Goal: Task Accomplishment & Management: Manage account settings

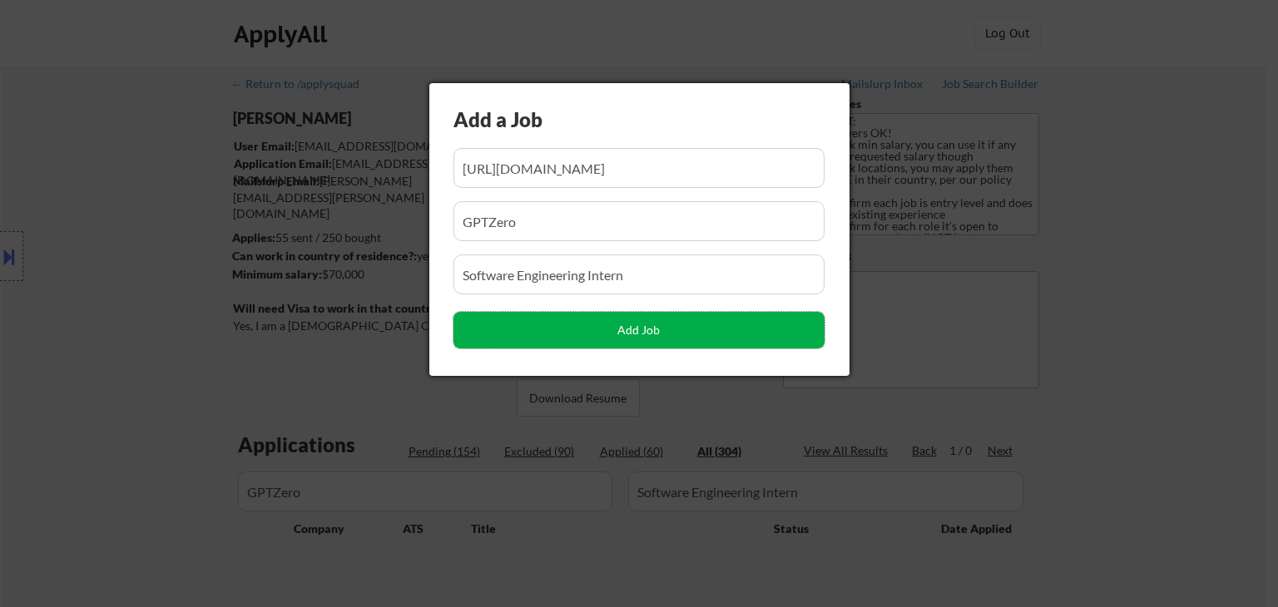
click at [711, 321] on button "Add Job" at bounding box center [638, 330] width 371 height 37
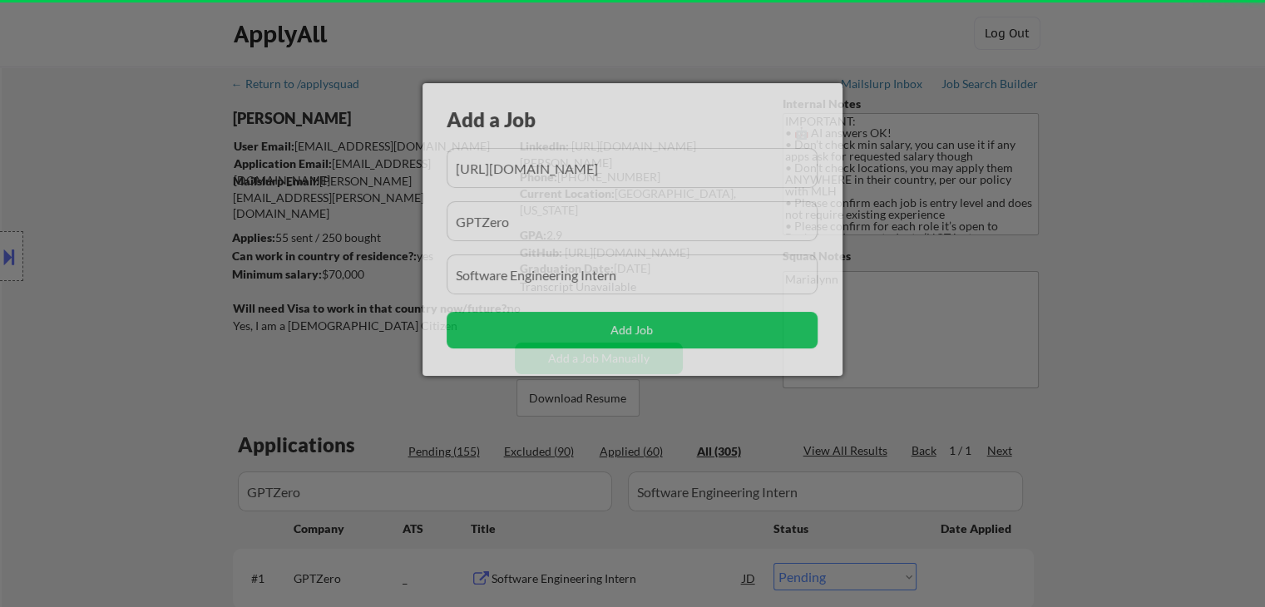
click at [259, 380] on div at bounding box center [632, 303] width 1265 height 607
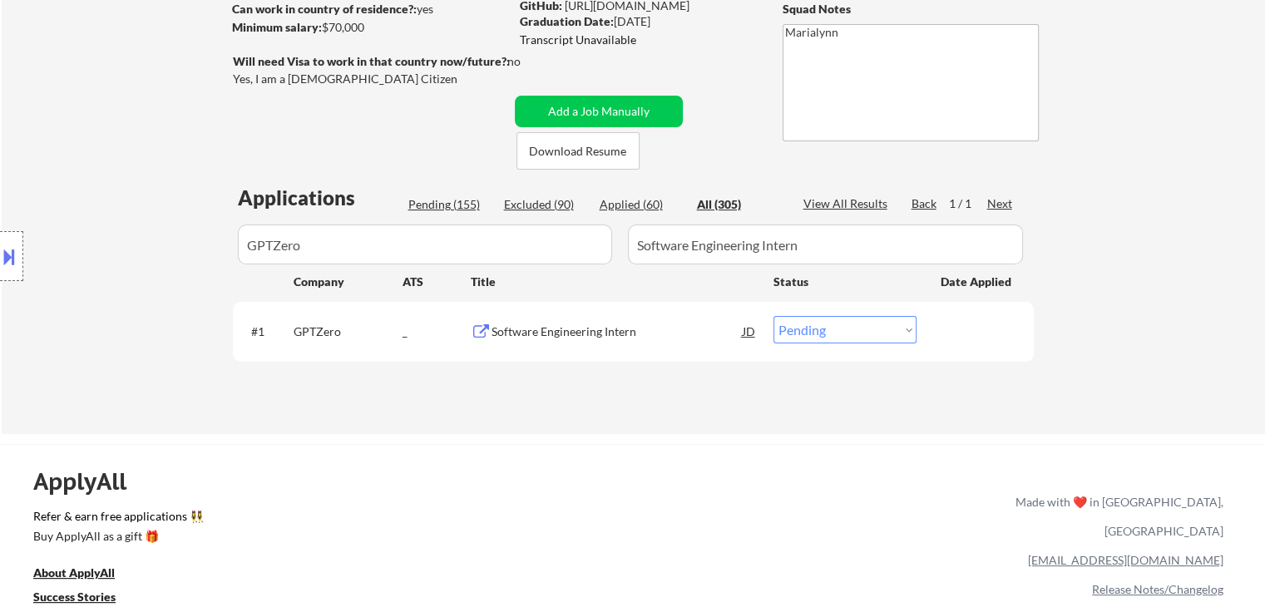
scroll to position [250, 0]
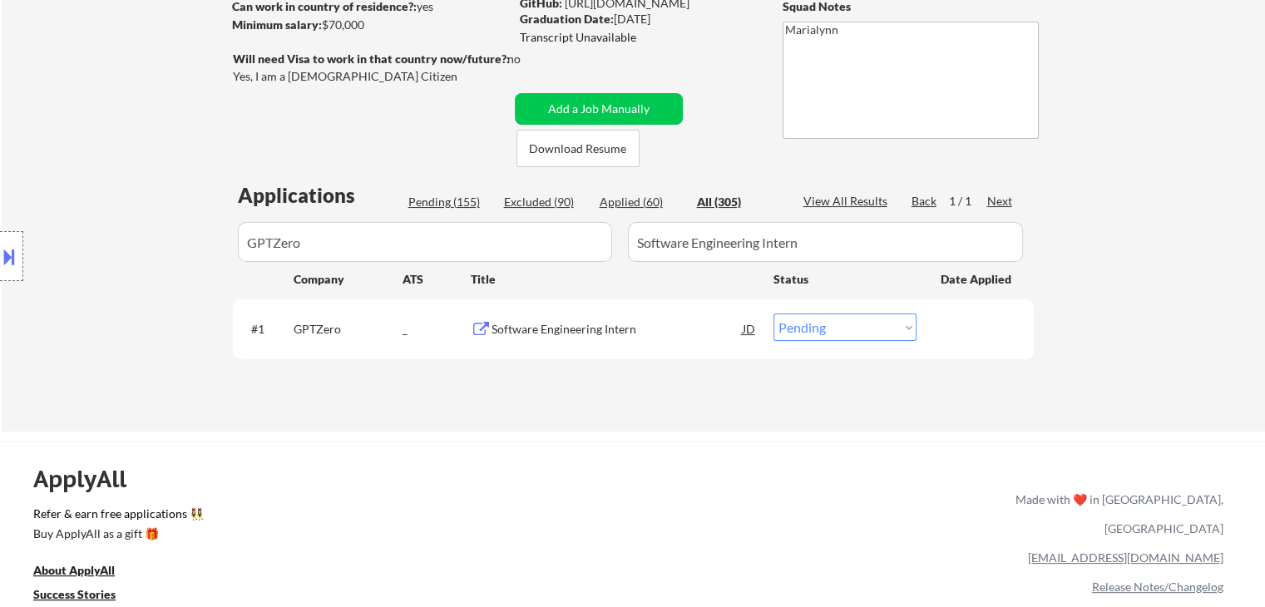
click at [624, 334] on div "Software Engineering Intern" at bounding box center [617, 329] width 251 height 17
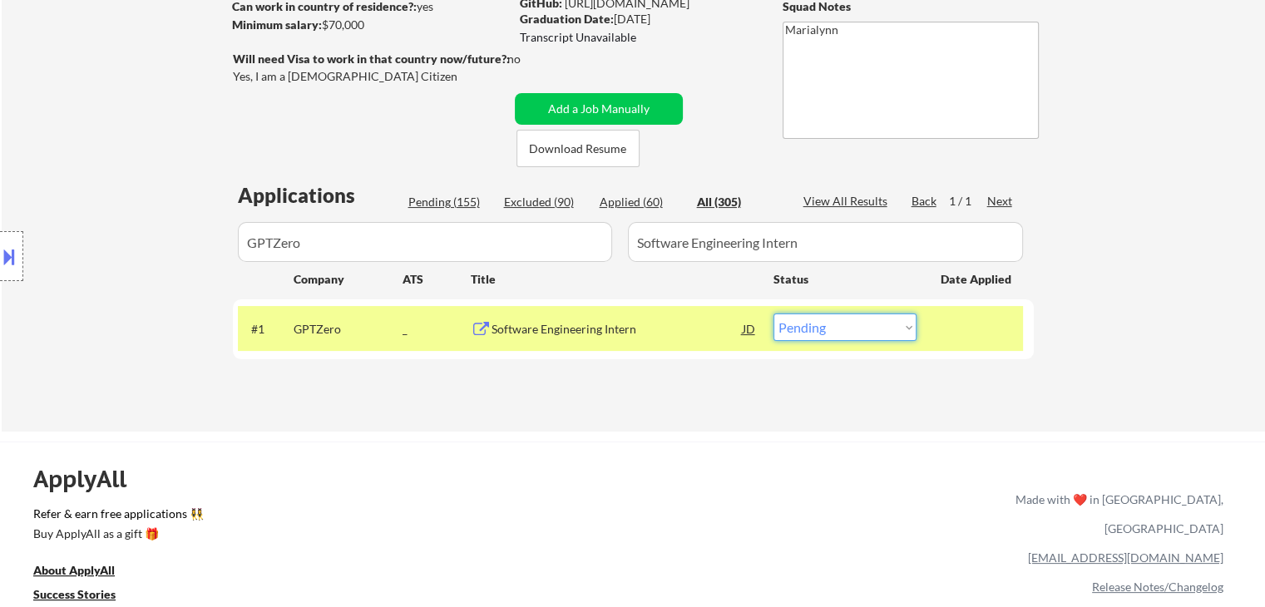
drag, startPoint x: 810, startPoint y: 326, endPoint x: 813, endPoint y: 338, distance: 12.1
click at [810, 327] on select "Choose an option... Pending Applied Excluded (Questions) Excluded (Expired) Exc…" at bounding box center [845, 327] width 143 height 27
select select ""applied""
click at [774, 314] on select "Choose an option... Pending Applied Excluded (Questions) Excluded (Expired) Exc…" at bounding box center [845, 327] width 143 height 27
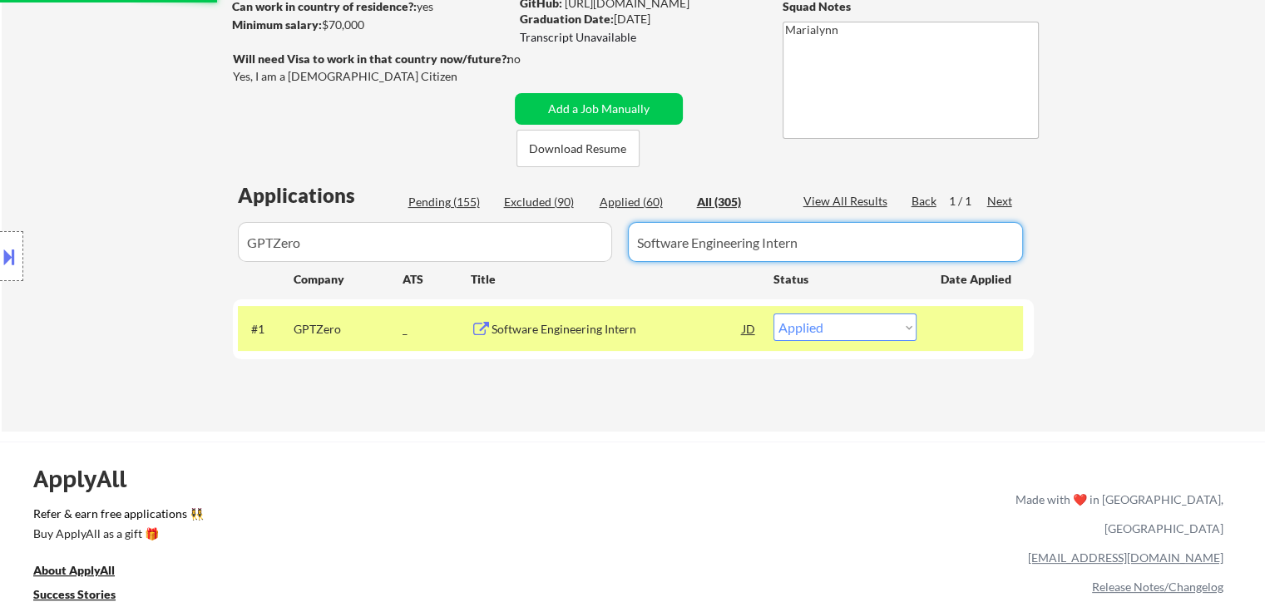
drag, startPoint x: 779, startPoint y: 239, endPoint x: 0, endPoint y: 290, distance: 780.2
click at [0, 280] on body "← Return to /applysquad Mailslurp Inbox Job Search Builder Shivani Rajgopal Use…" at bounding box center [632, 53] width 1265 height 607
drag, startPoint x: 209, startPoint y: 245, endPoint x: 0, endPoint y: 291, distance: 213.7
click at [0, 281] on body "← Return to /applysquad Mailslurp Inbox Job Search Builder Shivani Rajgopal Use…" at bounding box center [632, 53] width 1265 height 607
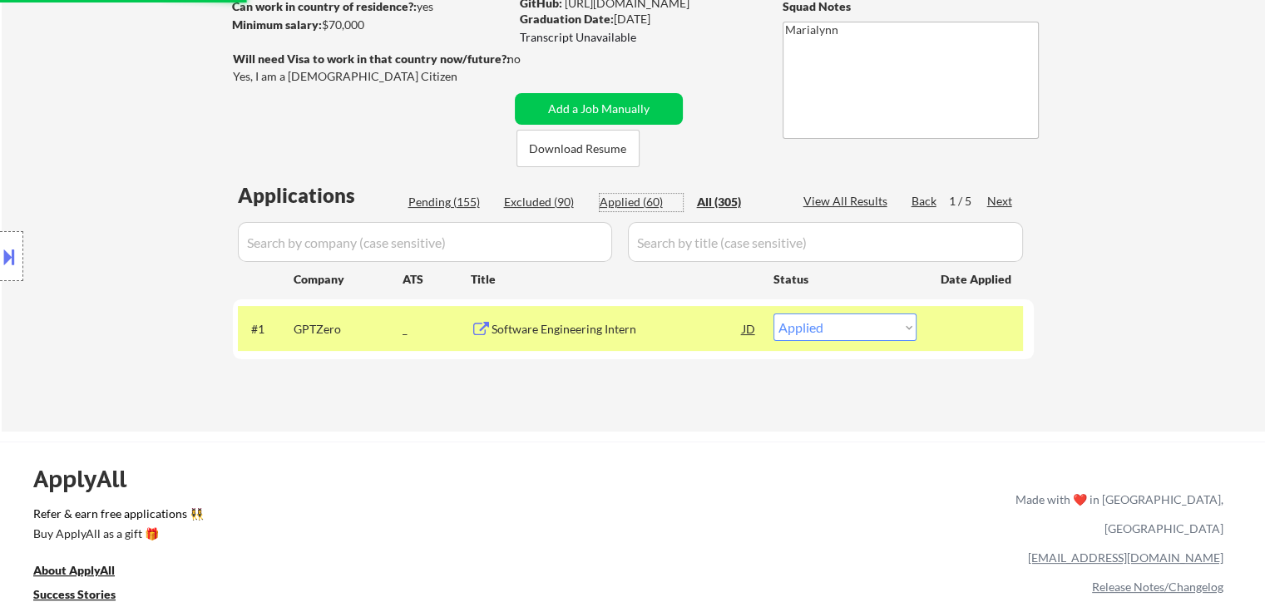
click at [645, 204] on div "Applied (60)" at bounding box center [641, 202] width 83 height 17
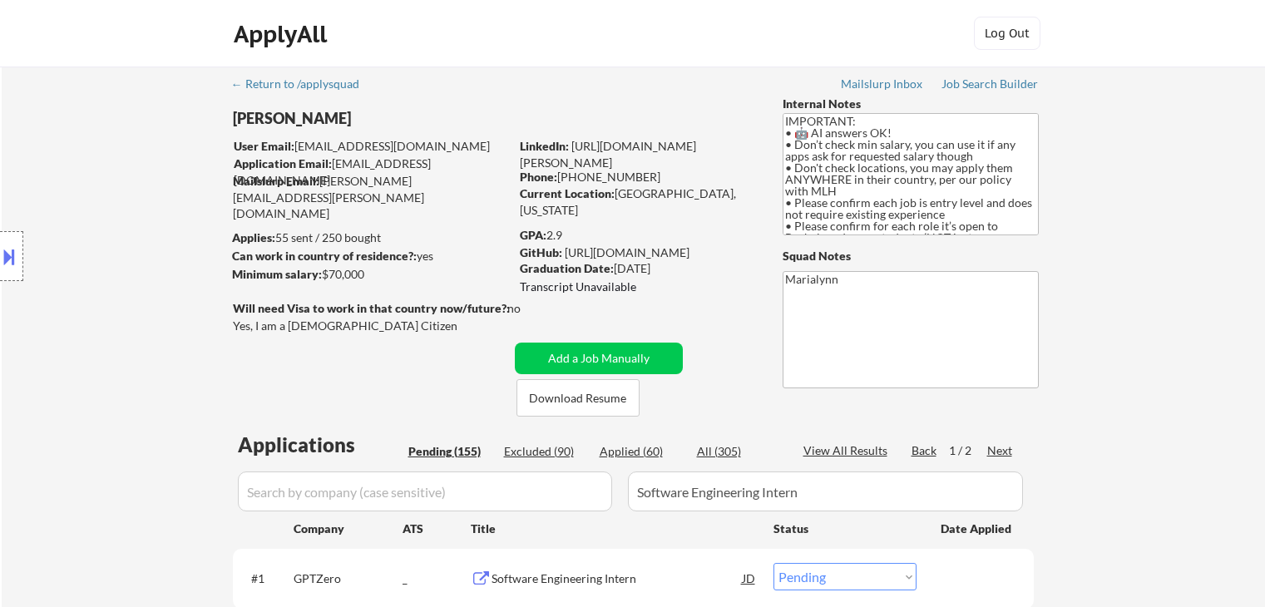
select select ""pending""
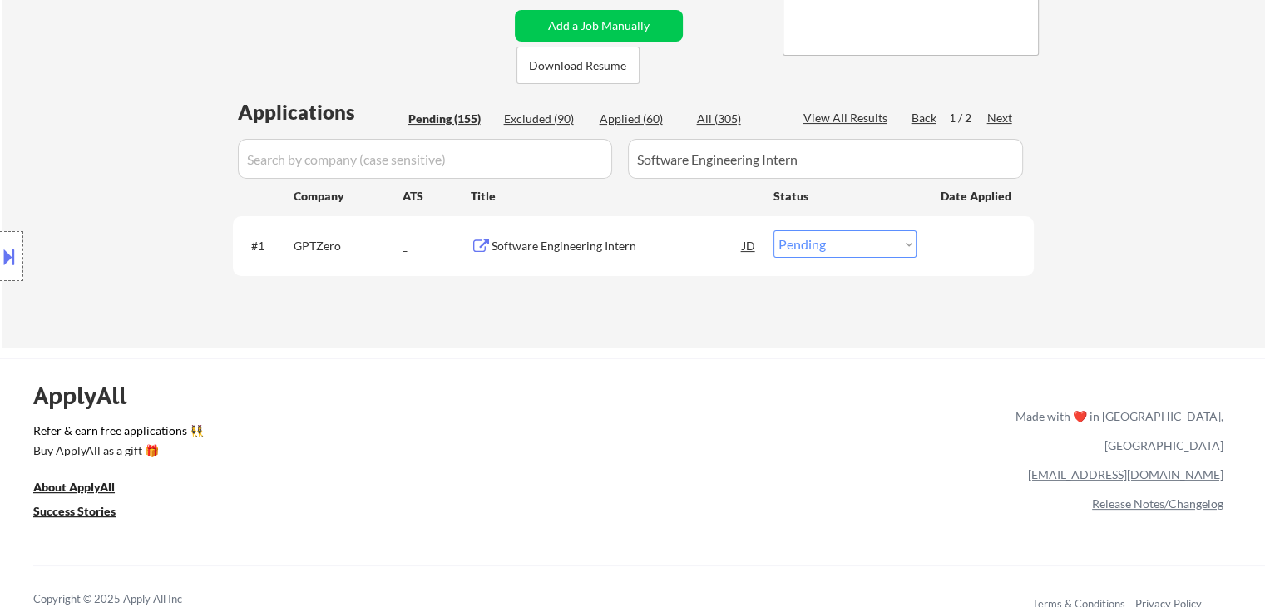
click at [448, 125] on div "Pending (155)" at bounding box center [449, 119] width 83 height 17
click at [444, 123] on div "Pending (155)" at bounding box center [449, 119] width 83 height 17
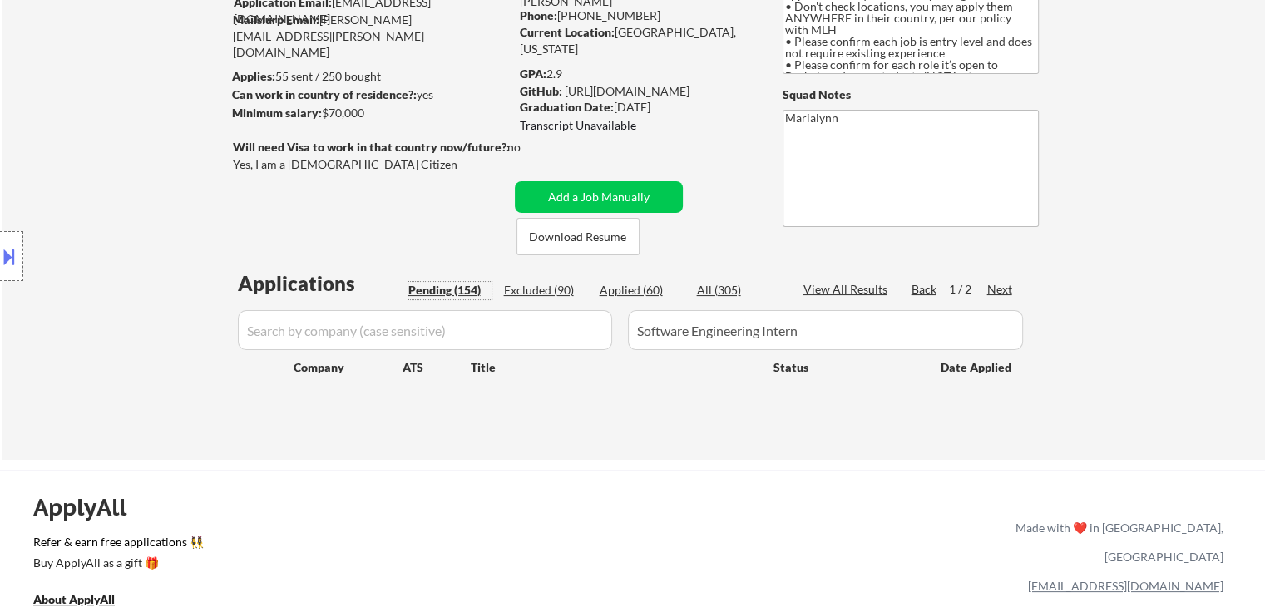
scroll to position [151, 0]
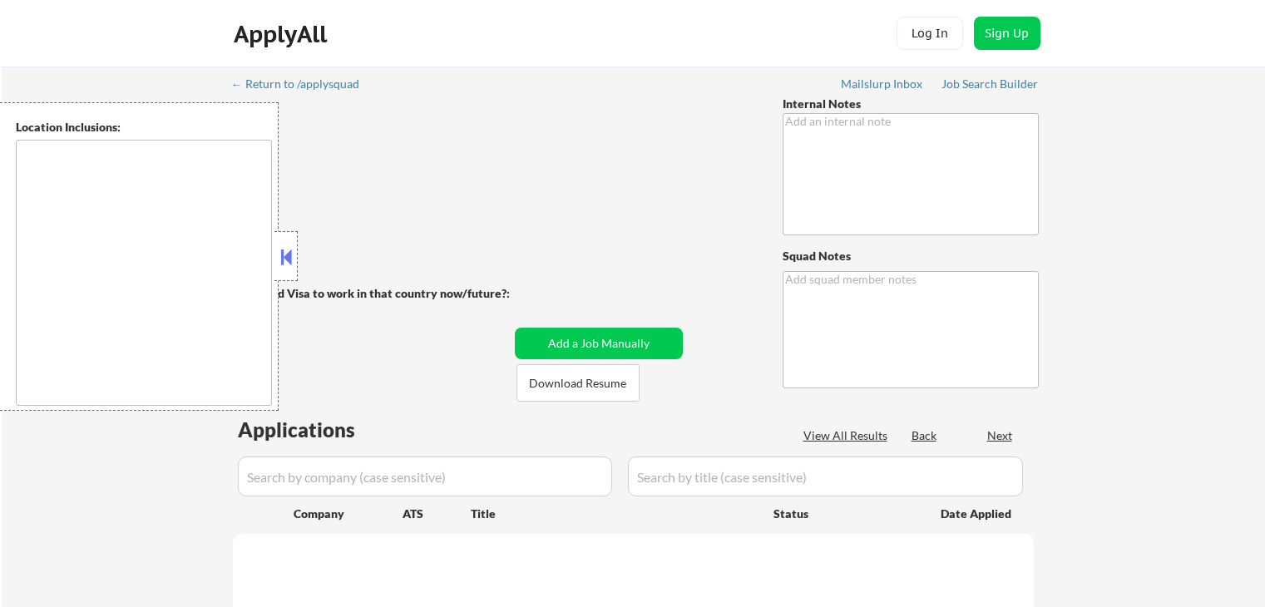
type textarea "IMPORTANT: • 🤖 AI answers OK! • Don’t check min salary, you can use it if any a…"
type textarea "Marialynn"
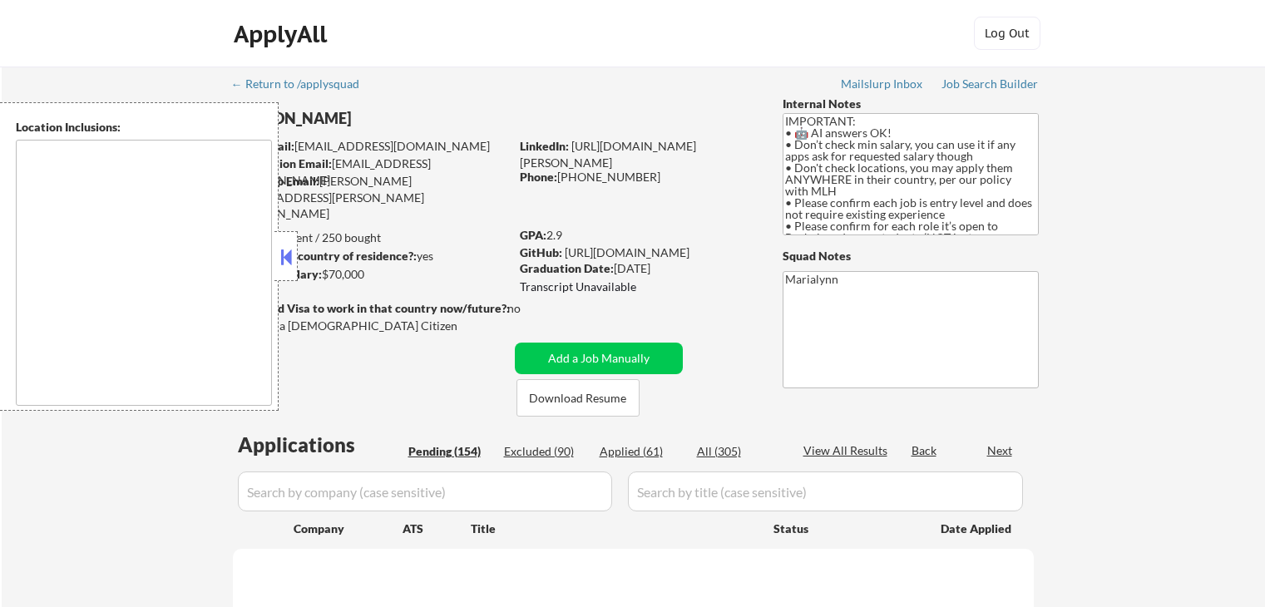
type textarea "country:[GEOGRAPHIC_DATA]"
select select ""pending""
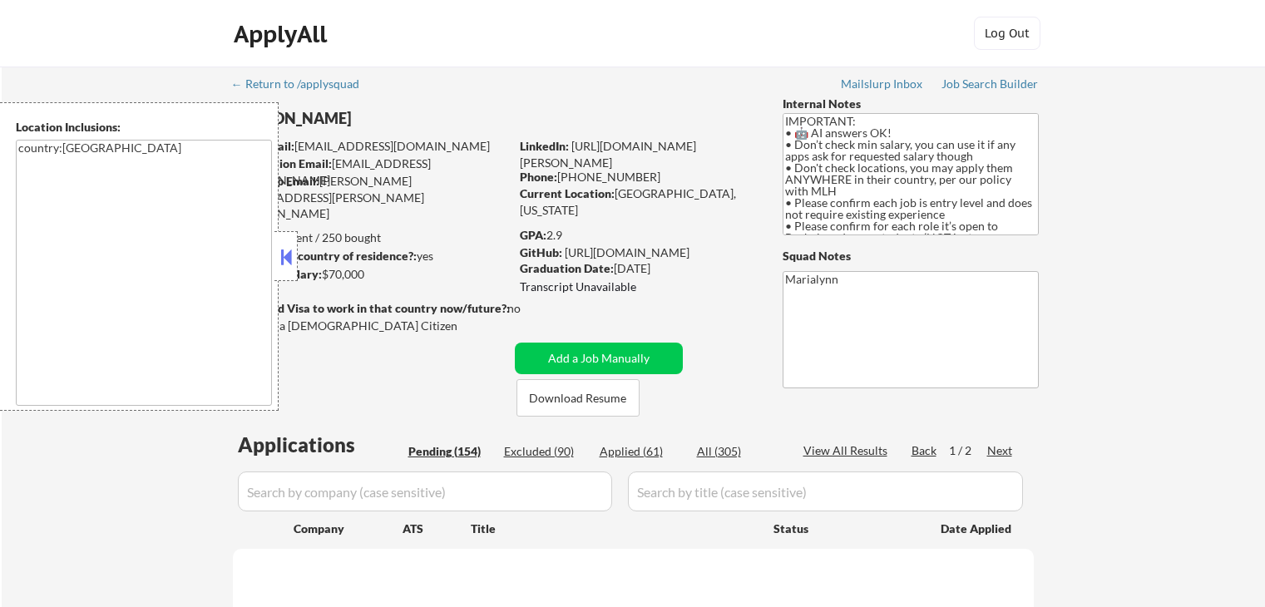
select select ""pending""
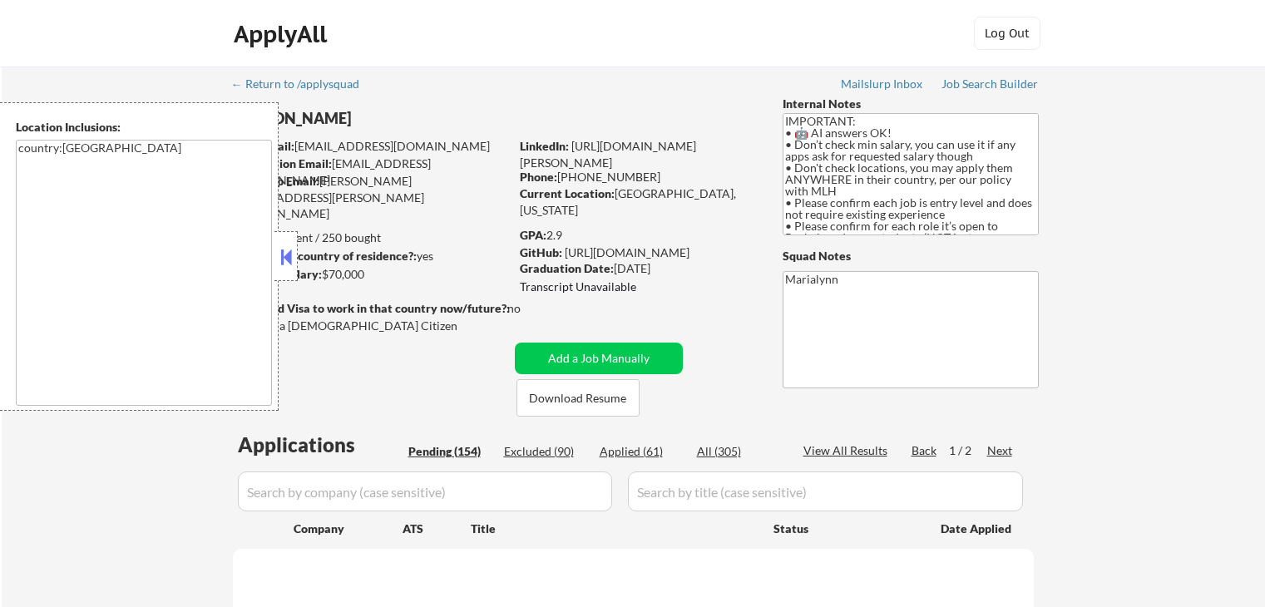
select select ""pending""
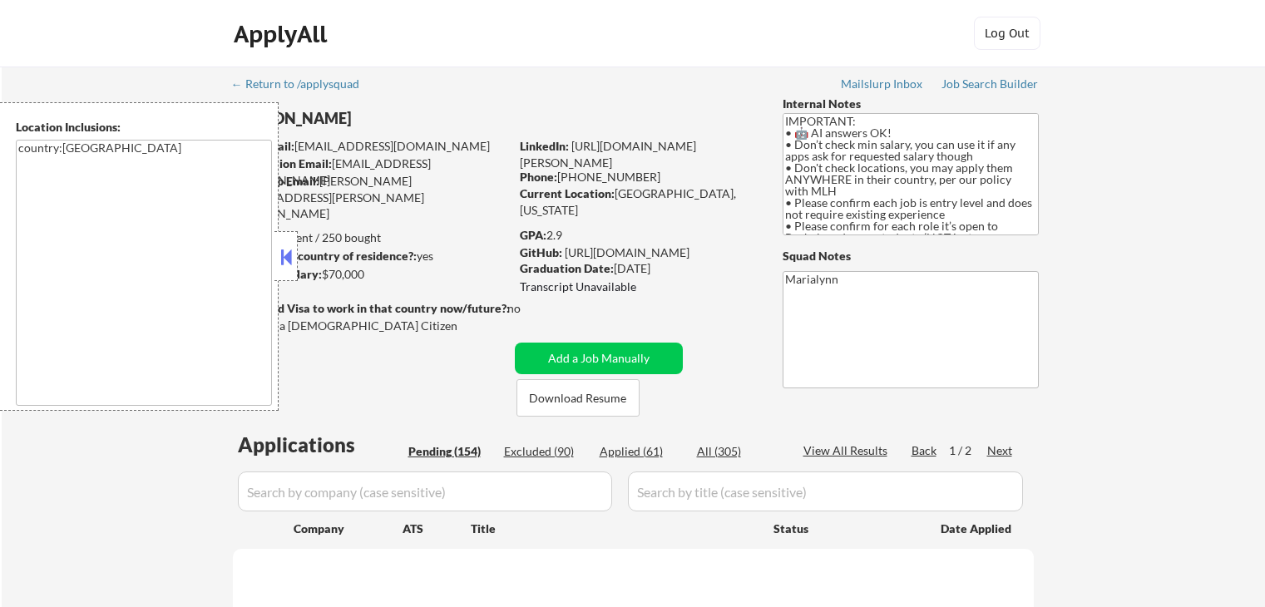
select select ""pending""
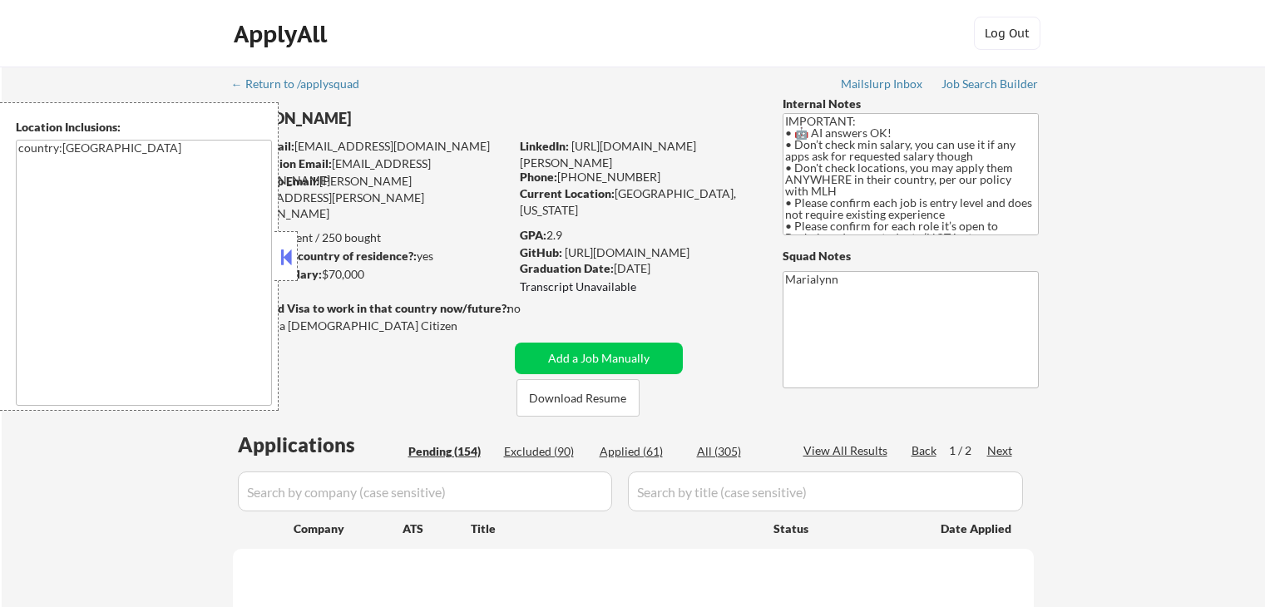
select select ""pending""
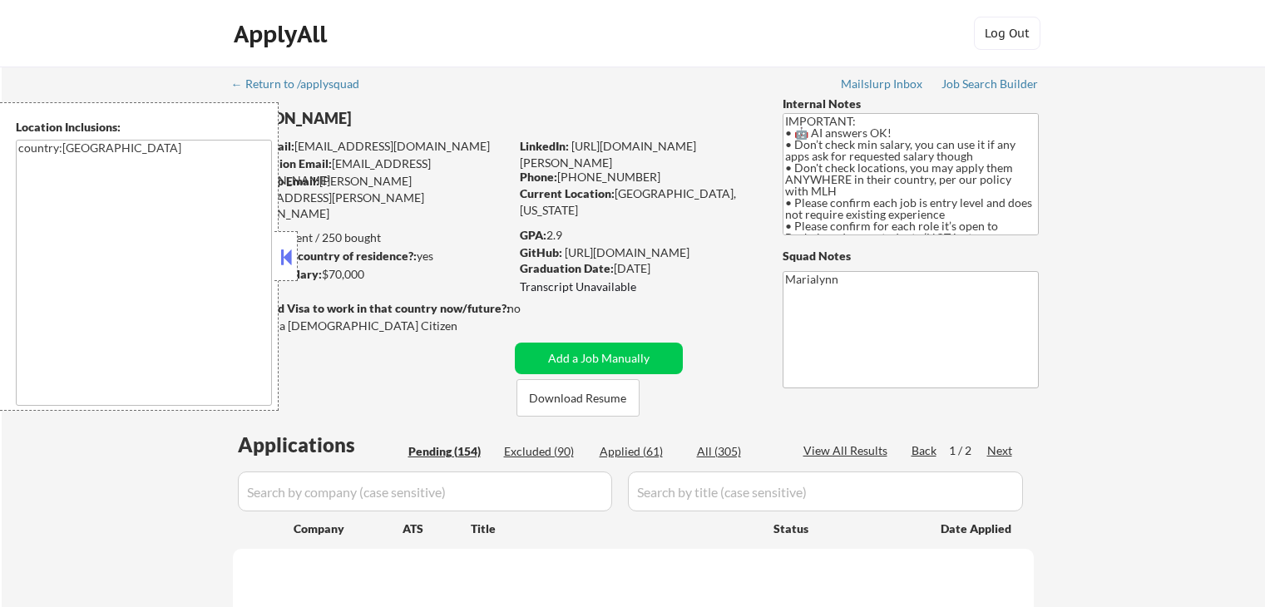
select select ""pending""
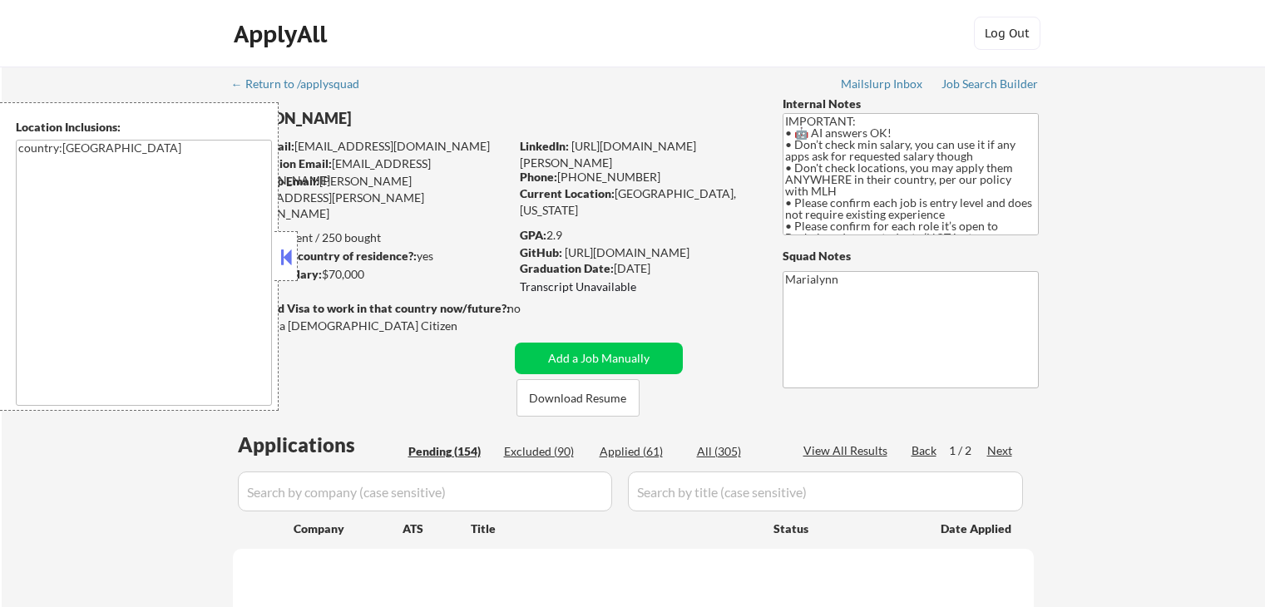
select select ""pending""
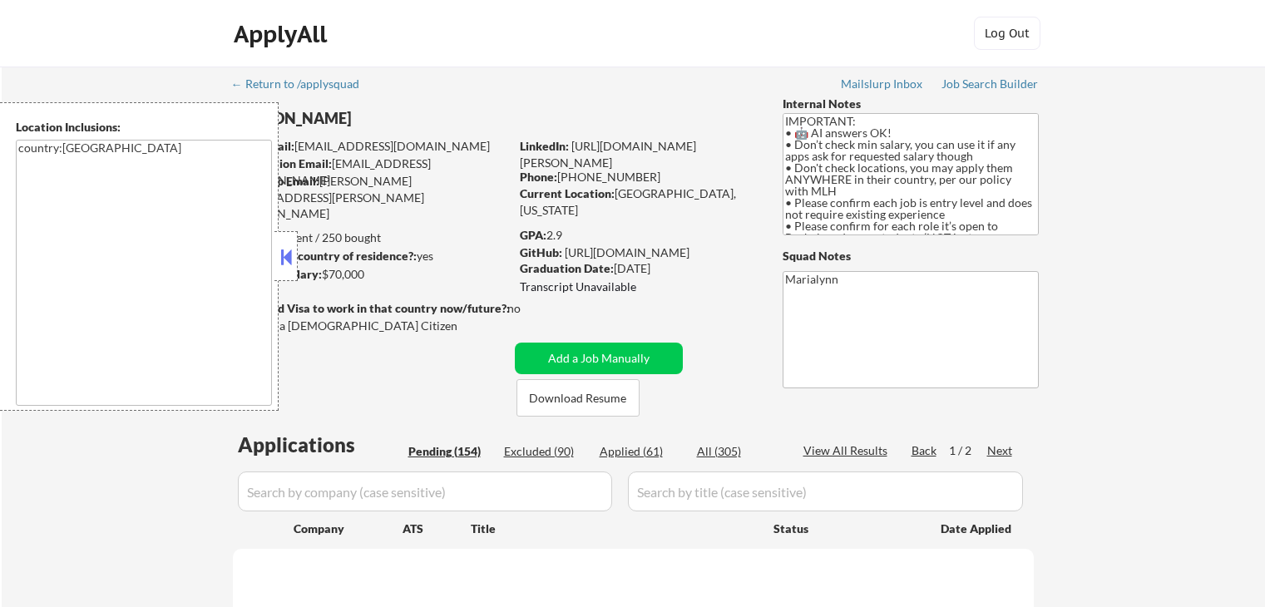
select select ""pending""
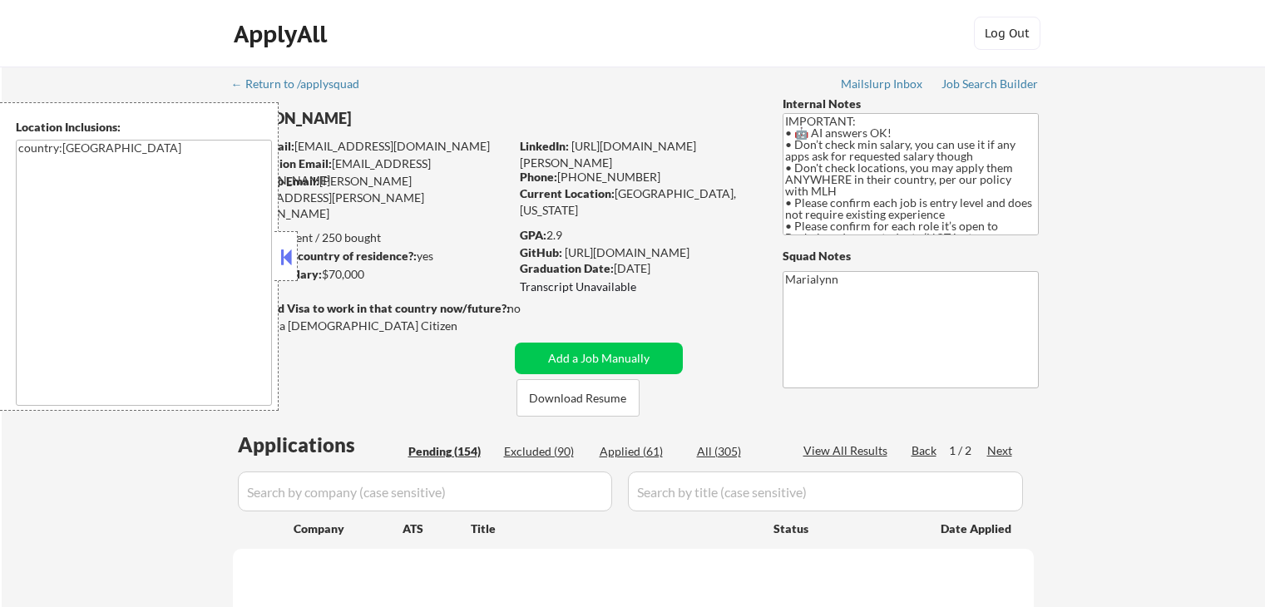
select select ""pending""
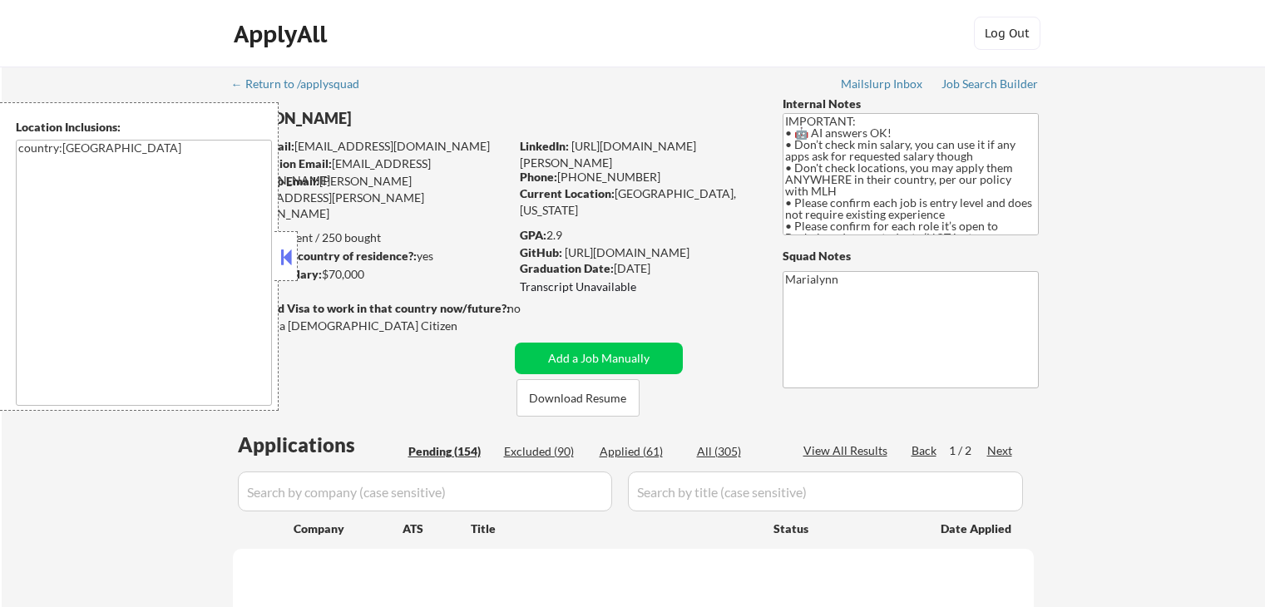
select select ""pending""
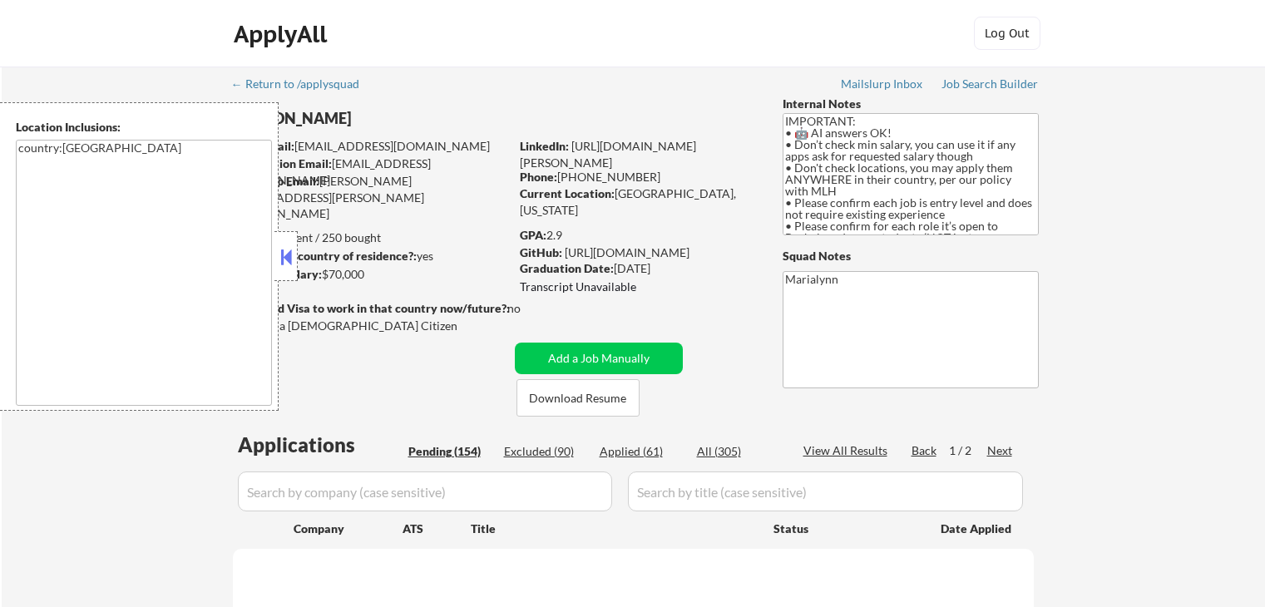
select select ""pending""
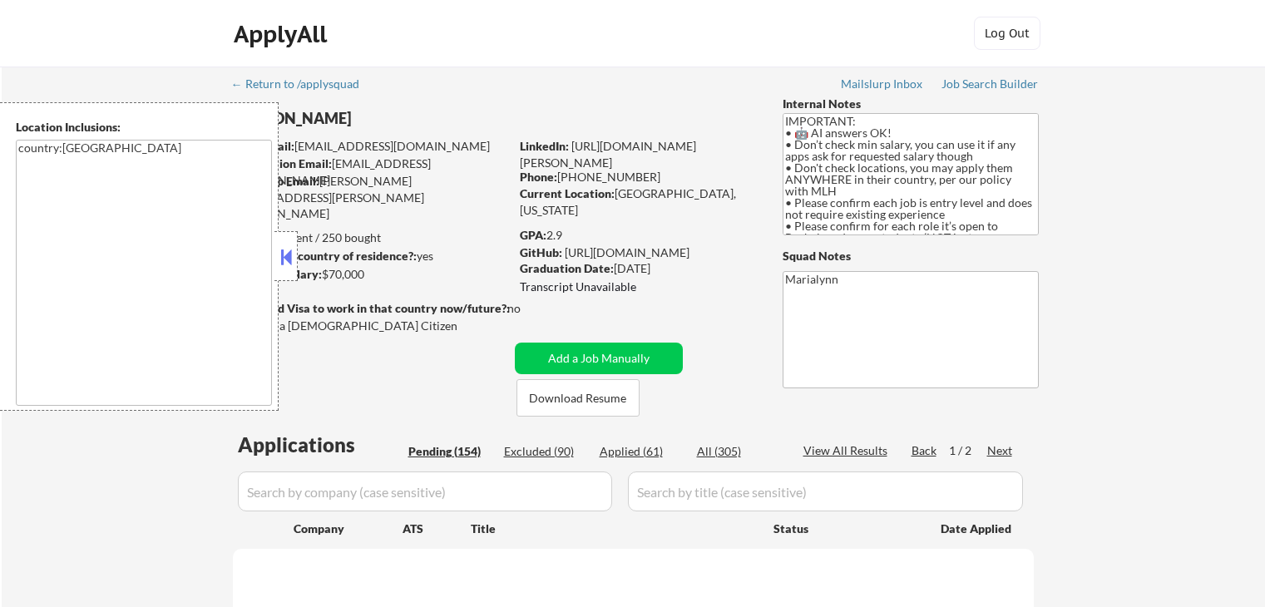
select select ""pending""
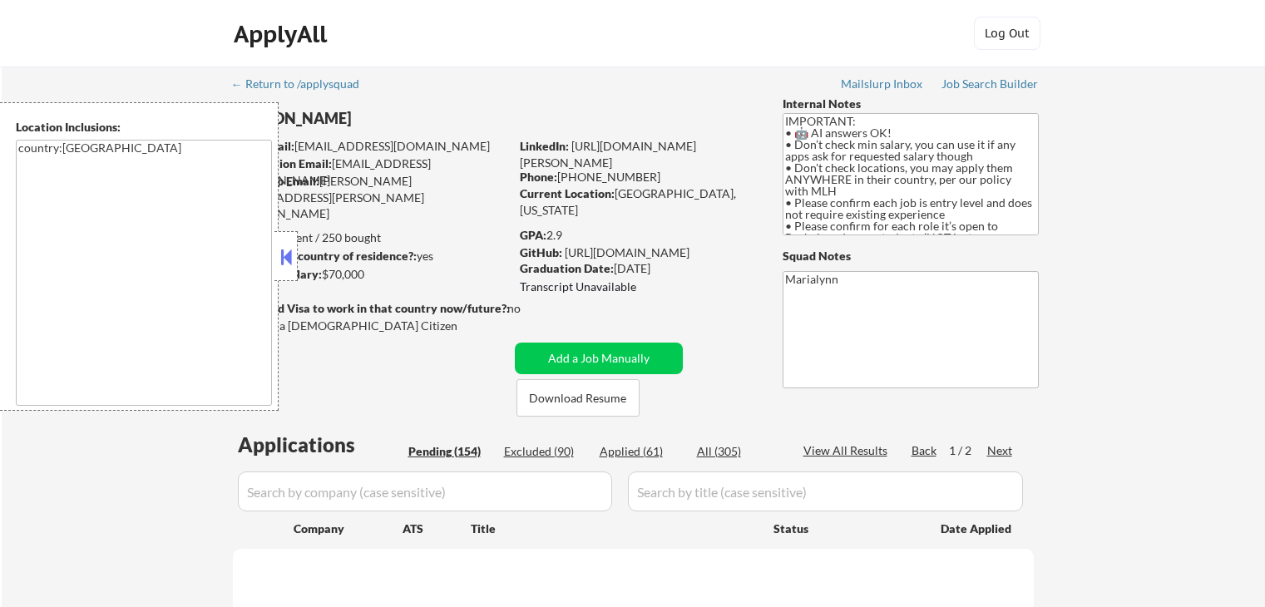
select select ""pending""
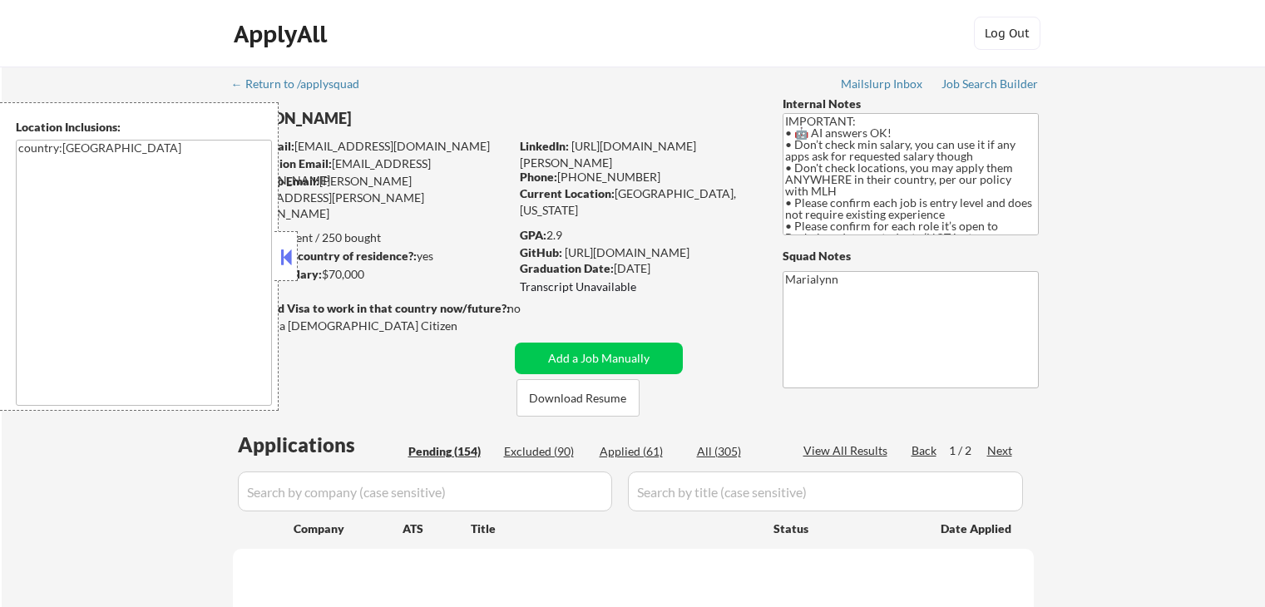
select select ""pending""
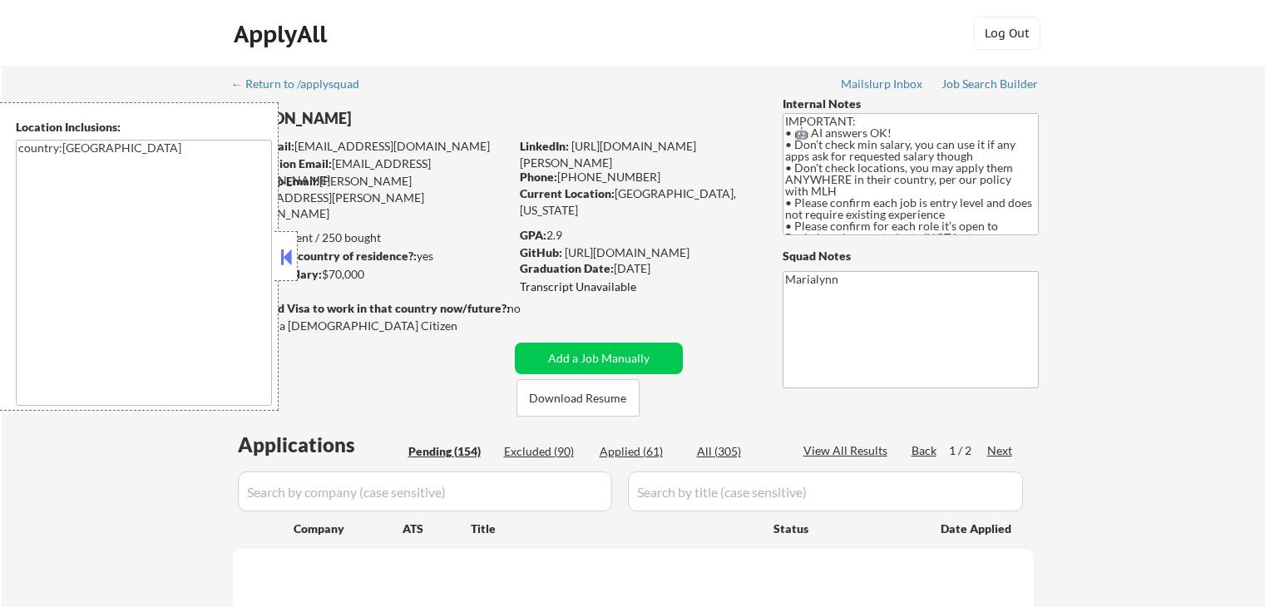
select select ""pending""
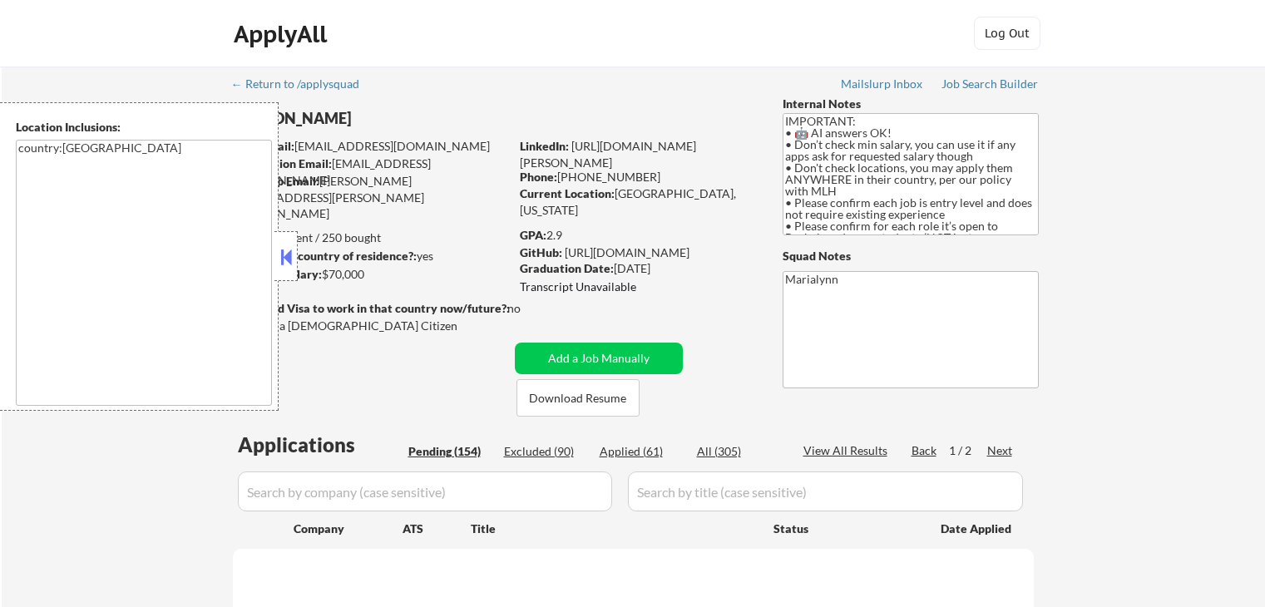
select select ""pending""
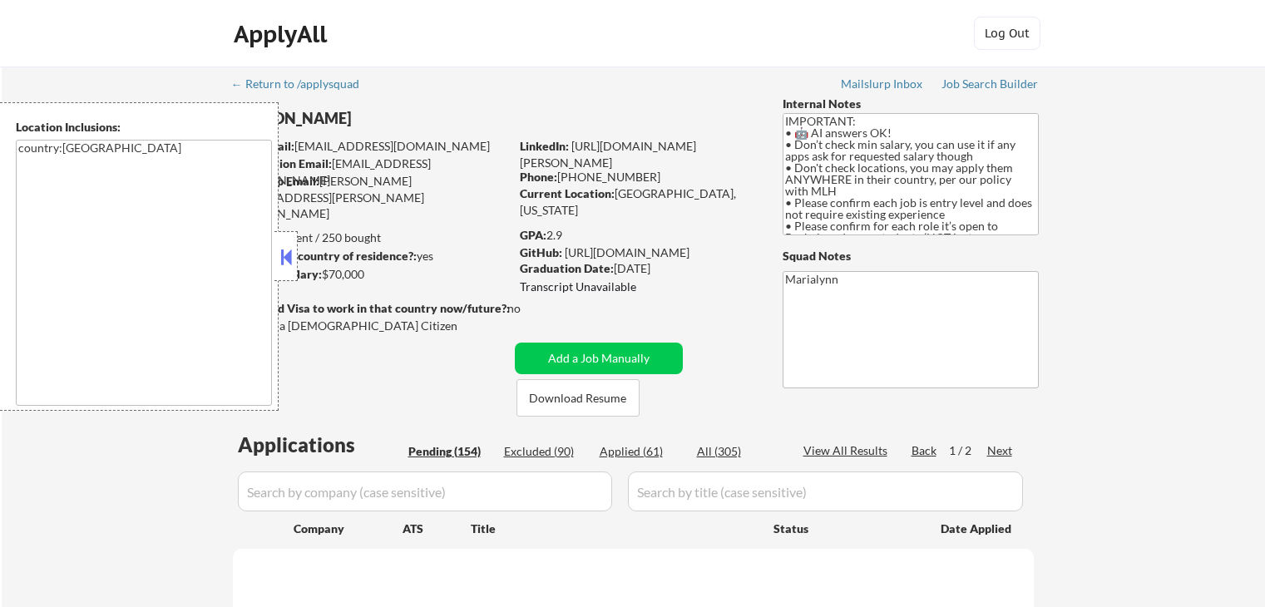
select select ""pending""
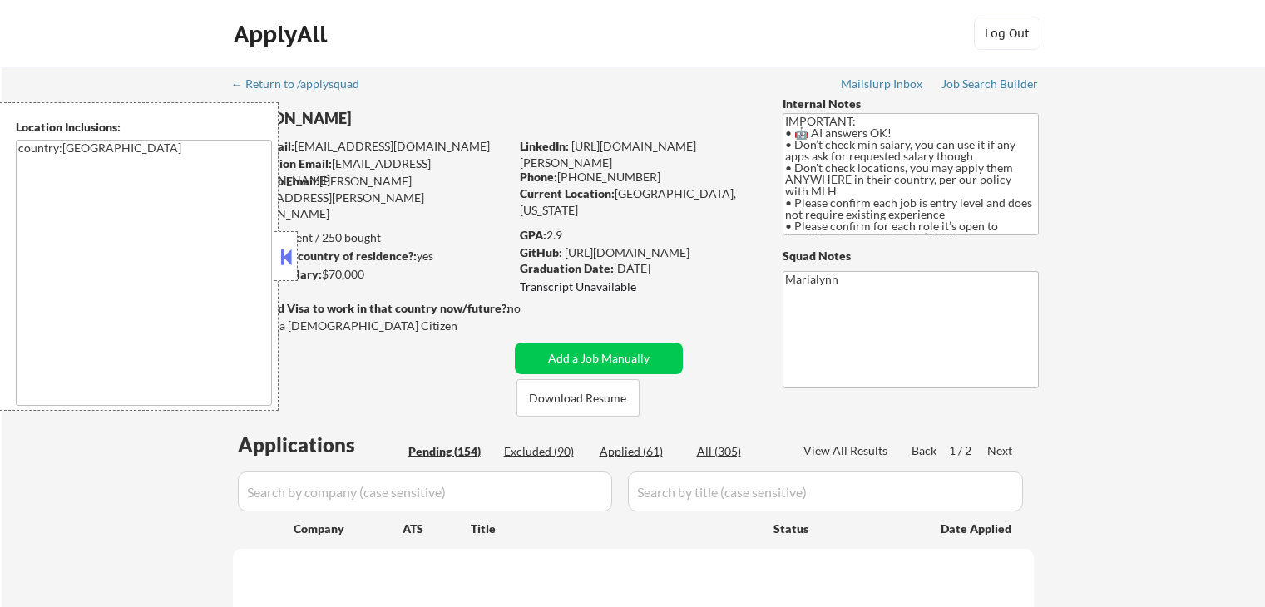
select select ""pending""
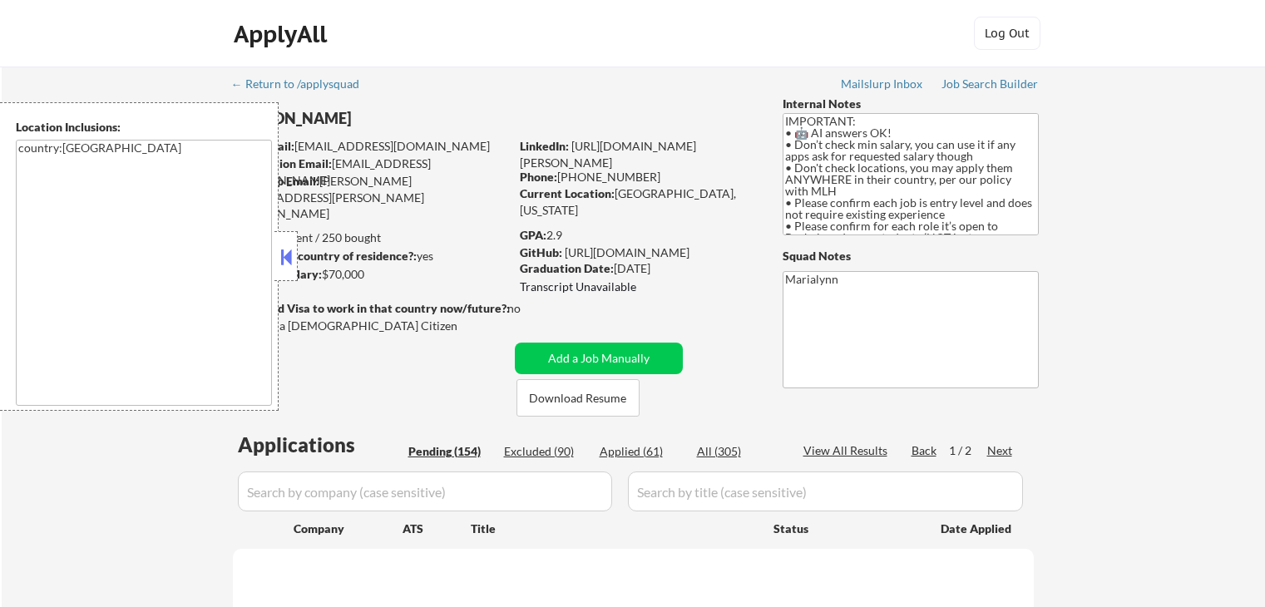
select select ""pending""
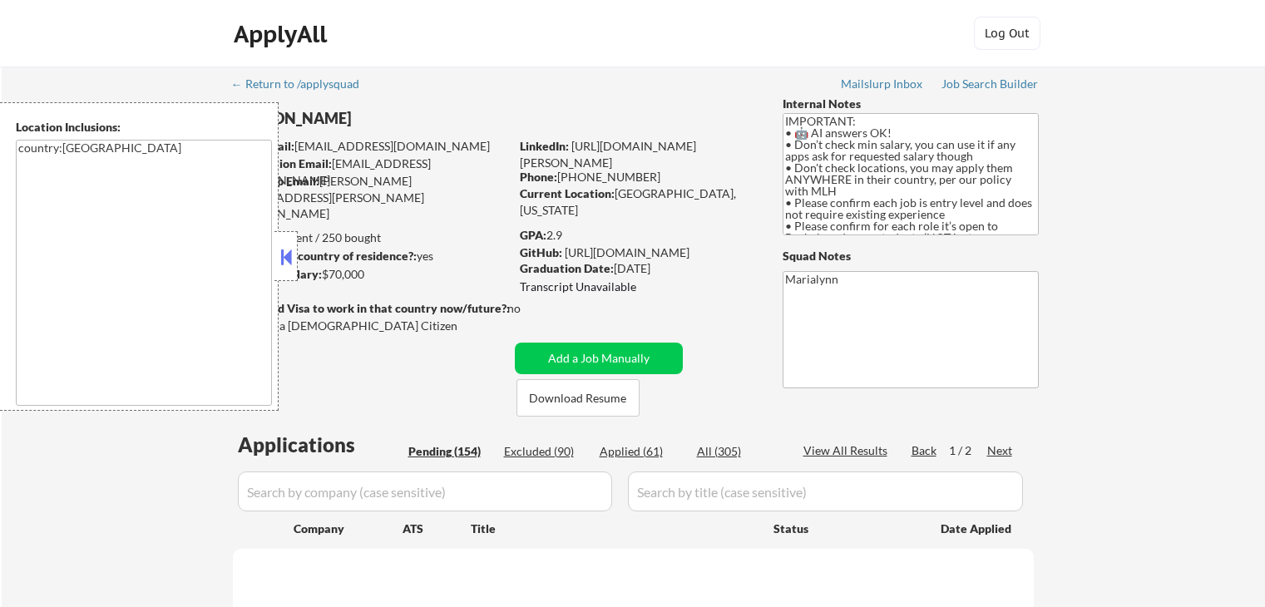
select select ""pending""
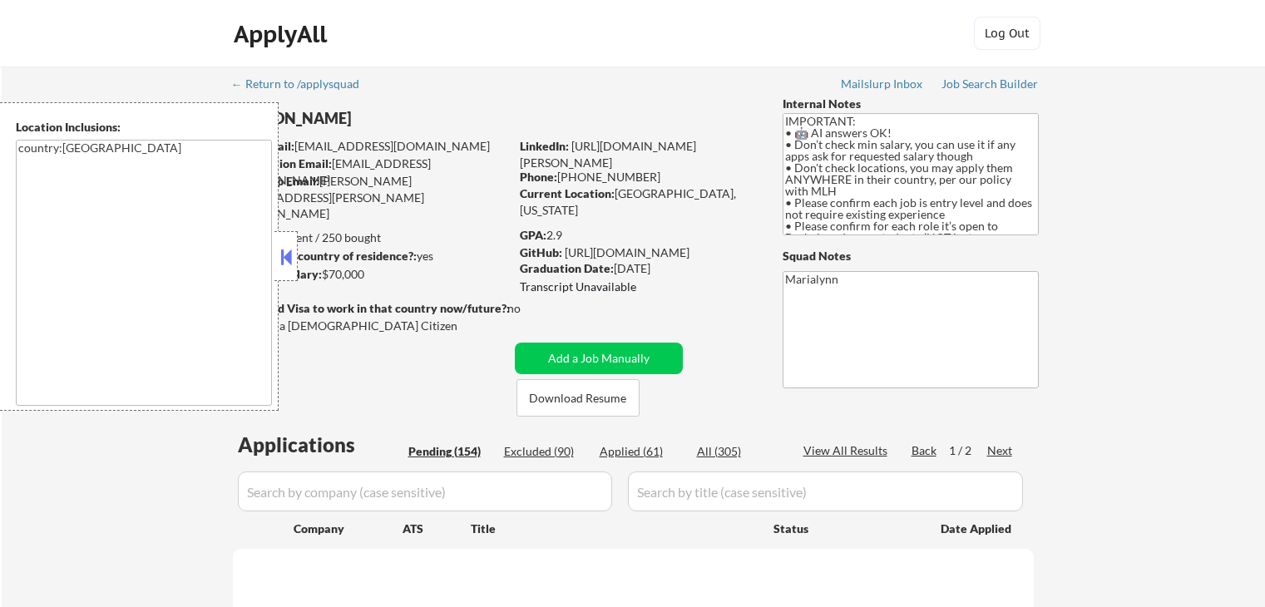
select select ""pending""
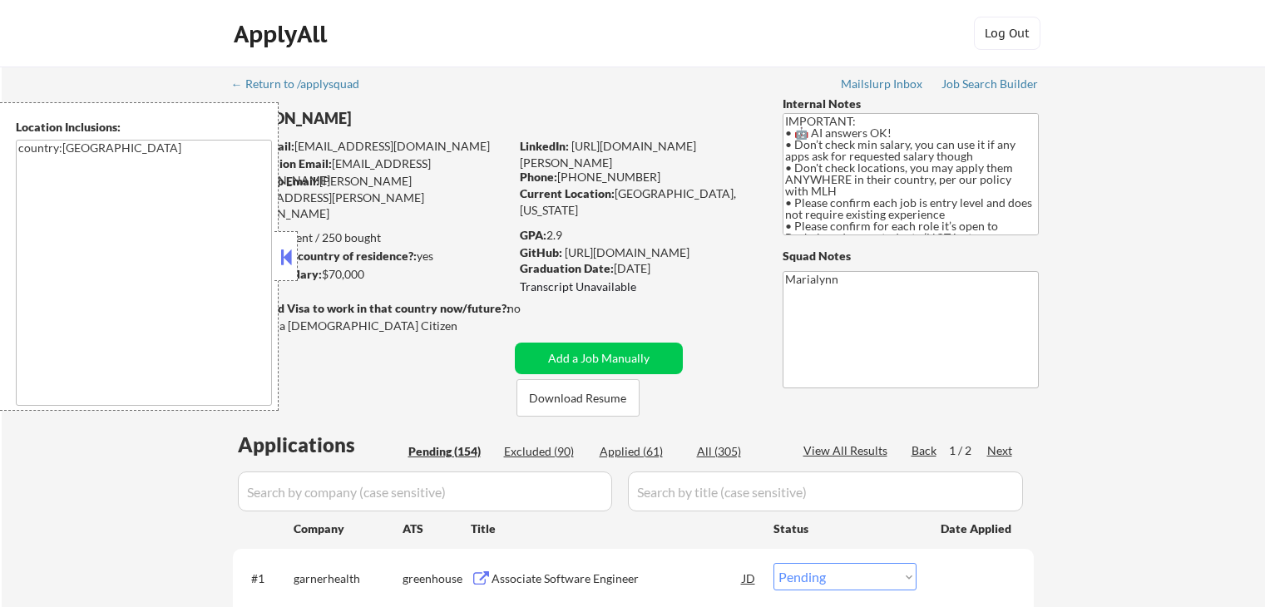
scroll to position [250, 0]
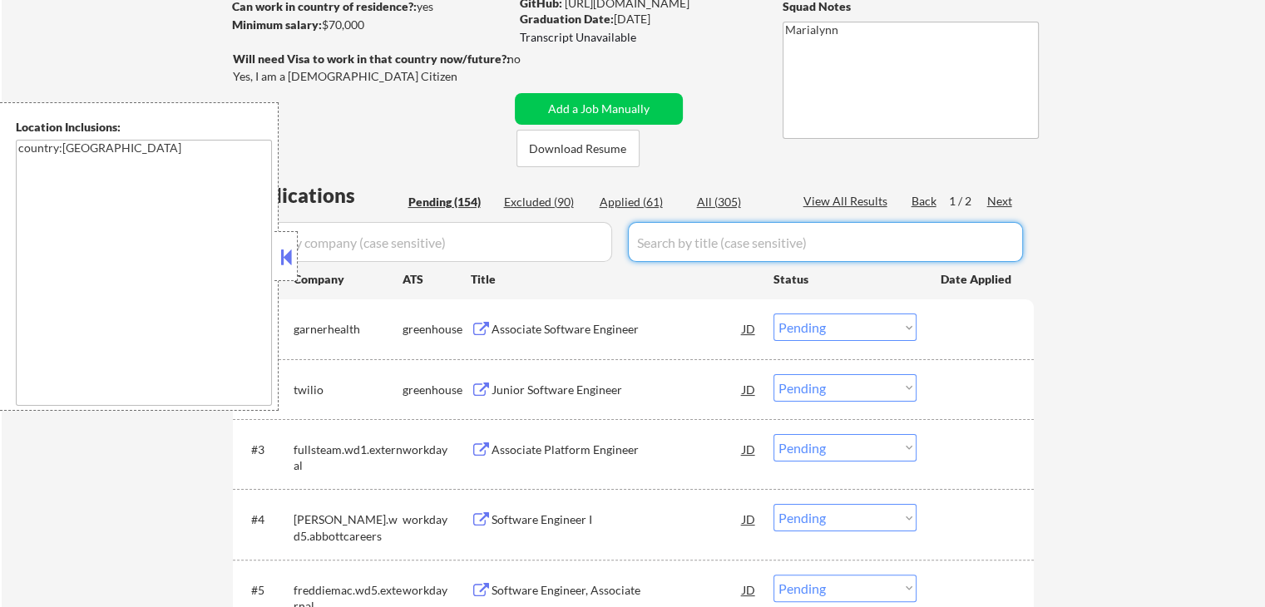
click at [666, 236] on input "input" at bounding box center [825, 242] width 395 height 40
paste input "Site Reliability Engineer Intern (2026)"
type input "Site Reliability Engineer Intern (2026)"
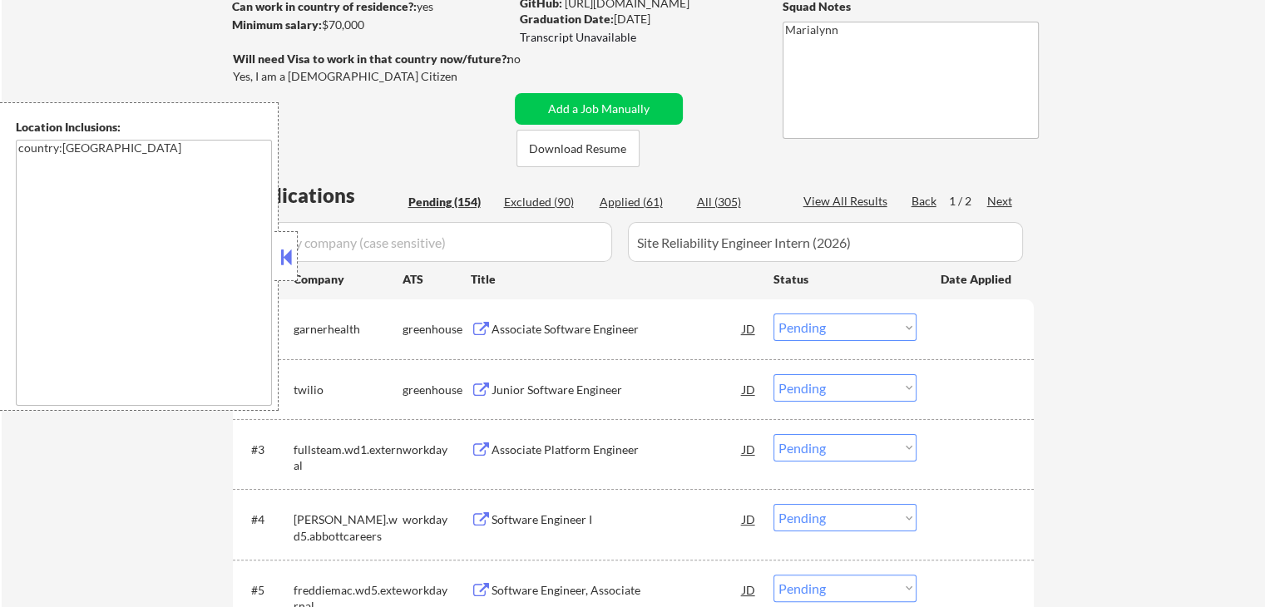
click at [285, 251] on button at bounding box center [286, 257] width 18 height 25
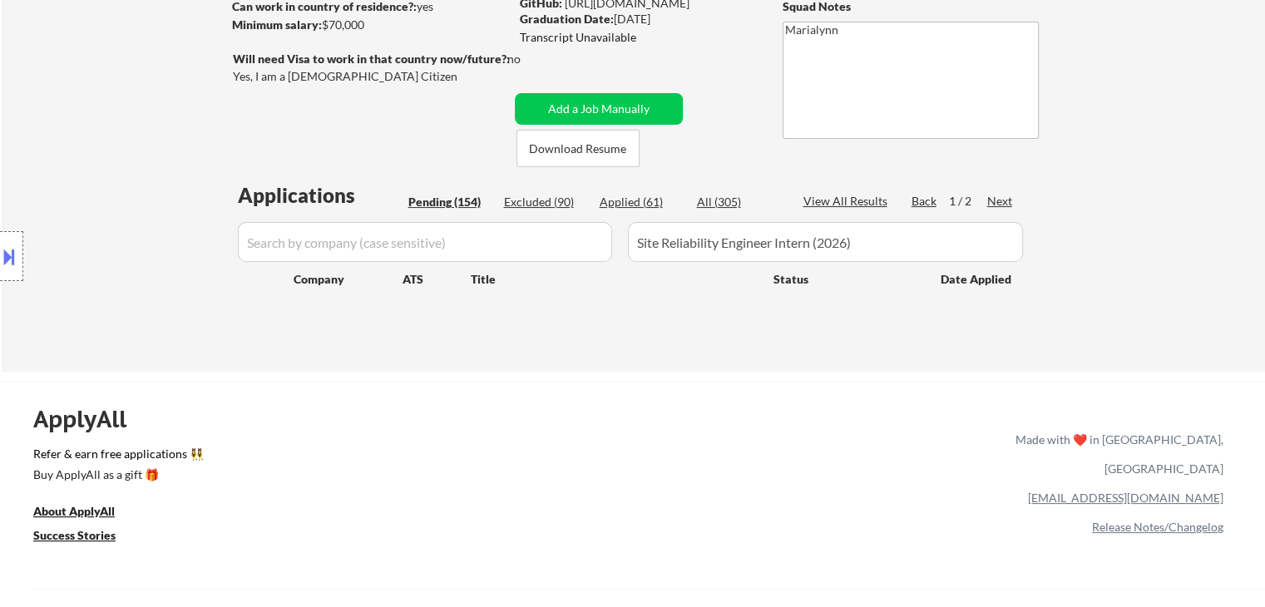
click at [339, 240] on input "input" at bounding box center [425, 242] width 374 height 40
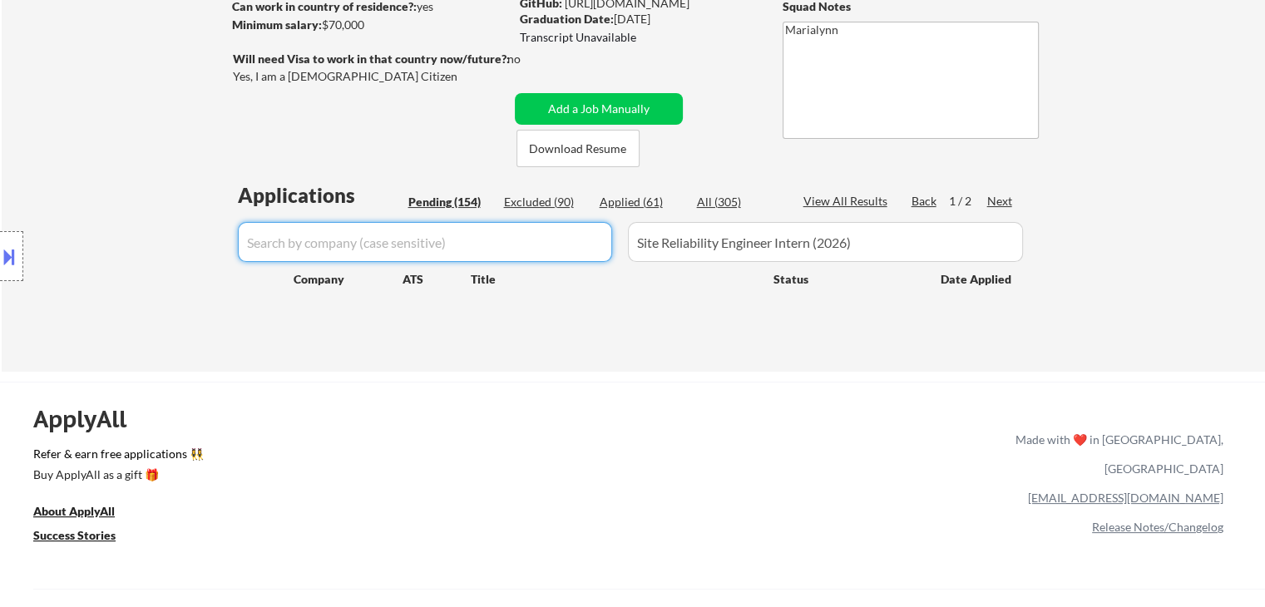
paste input "ripplematch"
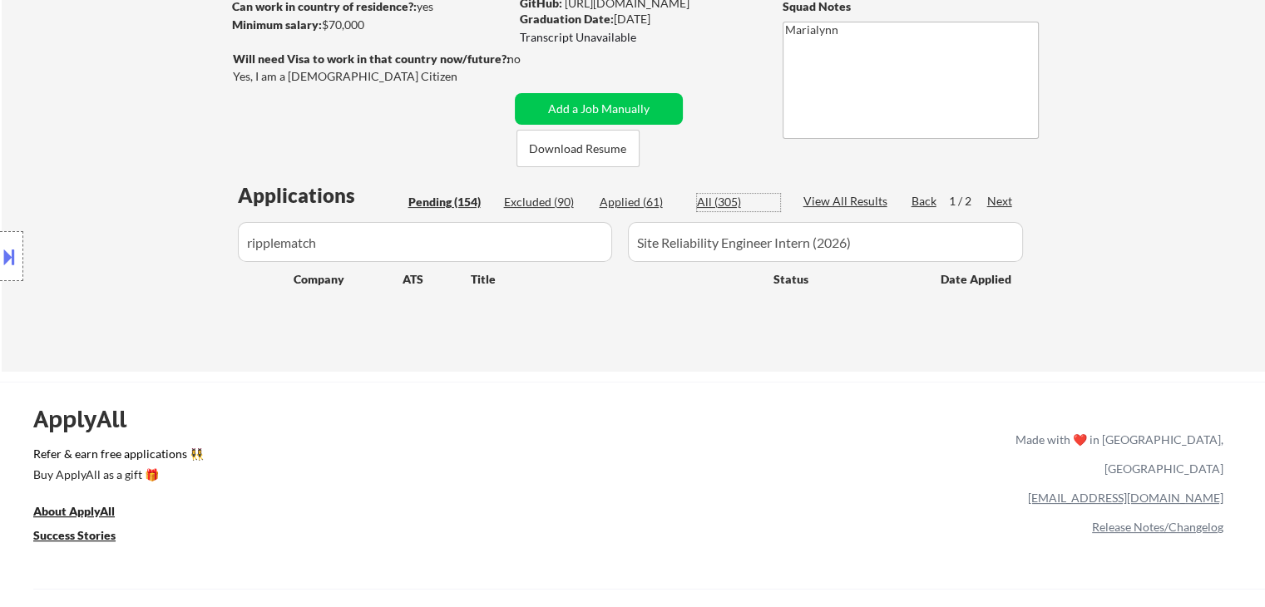
click at [723, 200] on div "All (305)" at bounding box center [738, 202] width 83 height 17
drag, startPoint x: 622, startPoint y: 205, endPoint x: 540, endPoint y: 210, distance: 82.5
click at [616, 205] on div "Applied (61)" at bounding box center [641, 202] width 83 height 17
click at [521, 203] on div "Excluded (90)" at bounding box center [545, 202] width 83 height 17
drag, startPoint x: 459, startPoint y: 197, endPoint x: 507, endPoint y: 203, distance: 47.8
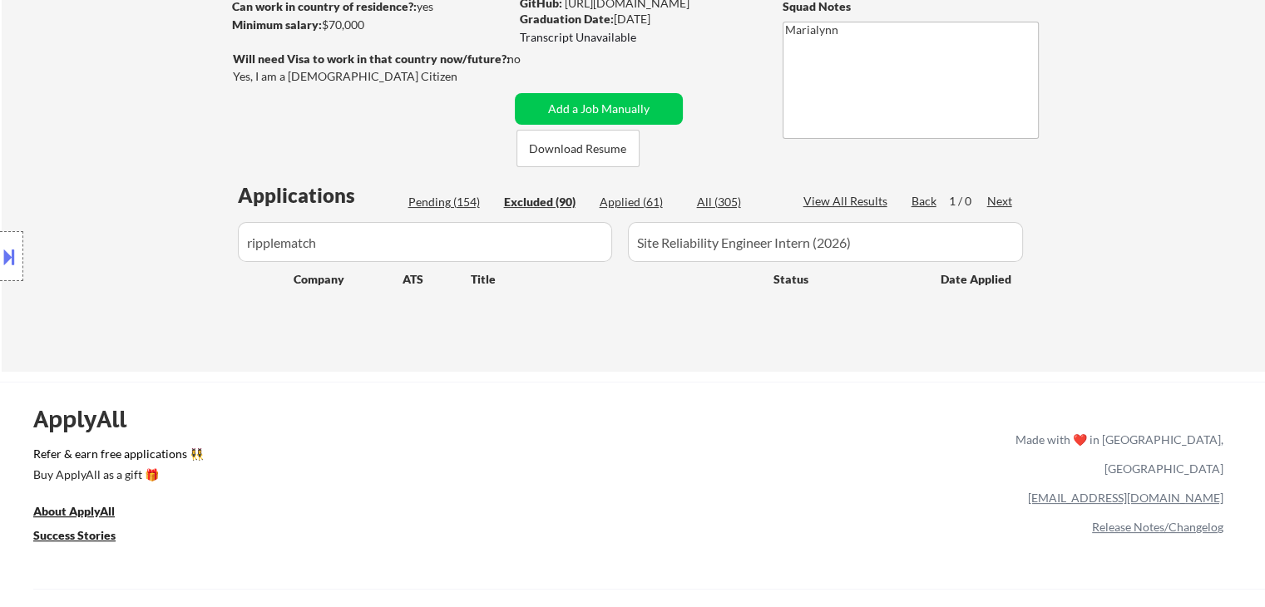
click at [465, 197] on div "Pending (154)" at bounding box center [449, 202] width 83 height 17
drag, startPoint x: 523, startPoint y: 201, endPoint x: 547, endPoint y: 201, distance: 24.1
click at [526, 201] on div "Excluded (90)" at bounding box center [545, 202] width 83 height 17
drag, startPoint x: 615, startPoint y: 203, endPoint x: 695, endPoint y: 205, distance: 80.7
click at [620, 204] on div "Applied (61)" at bounding box center [641, 202] width 83 height 17
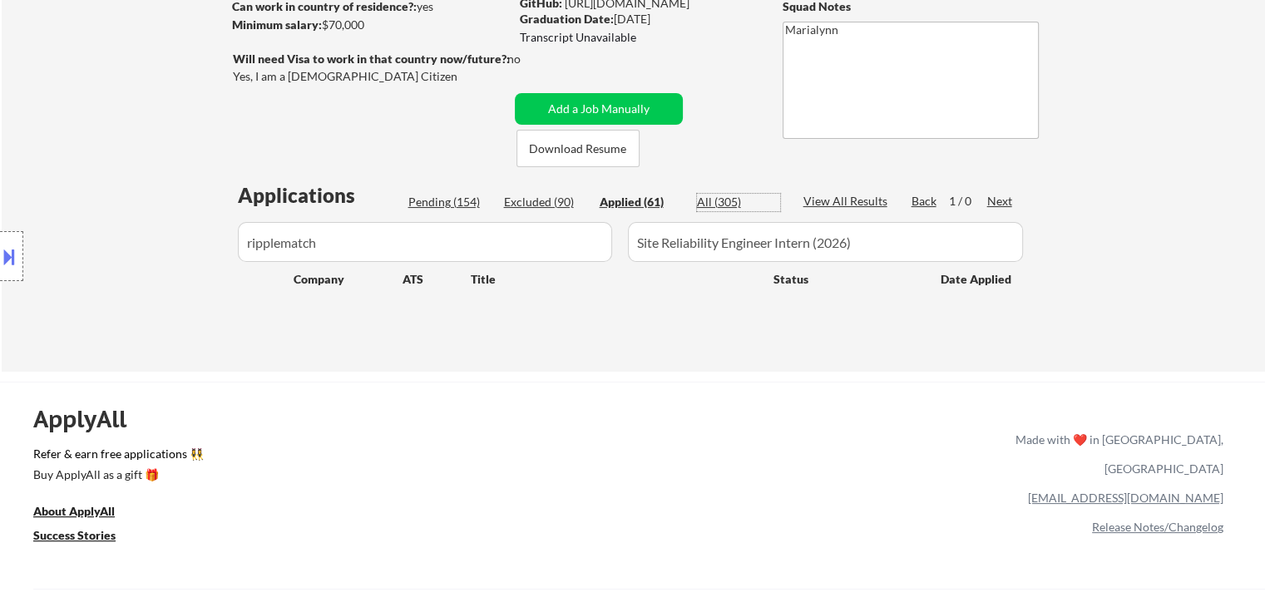
click at [717, 204] on div "All (305)" at bounding box center [738, 202] width 83 height 17
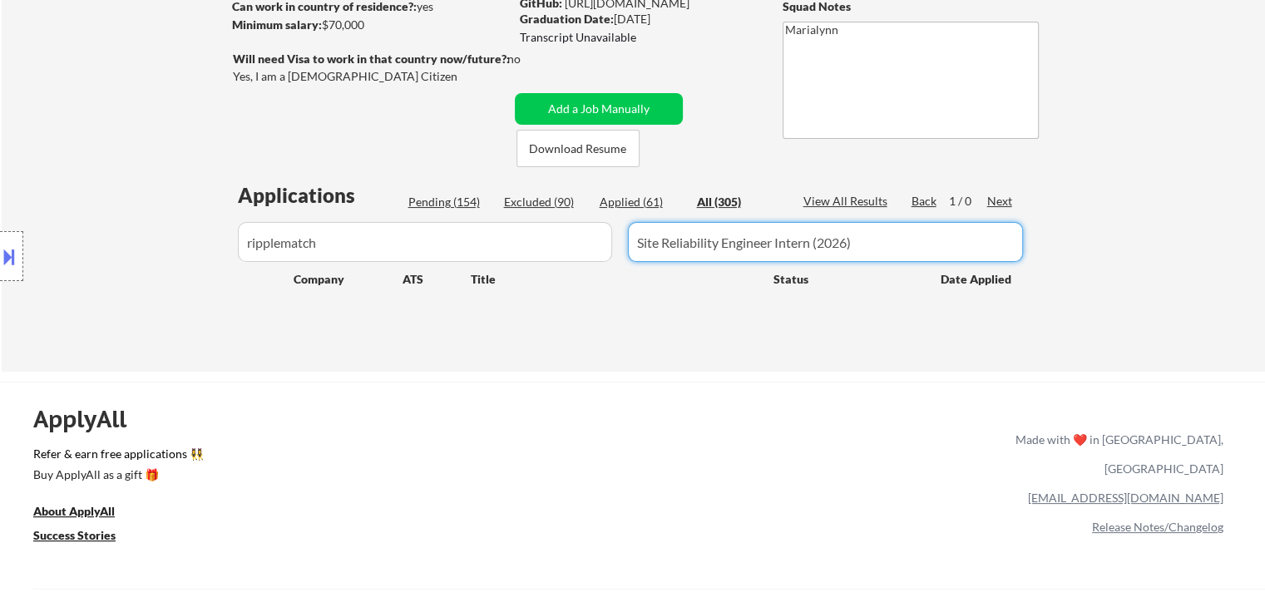
drag, startPoint x: 874, startPoint y: 237, endPoint x: 882, endPoint y: 254, distance: 18.6
click at [874, 239] on input "input" at bounding box center [825, 242] width 395 height 40
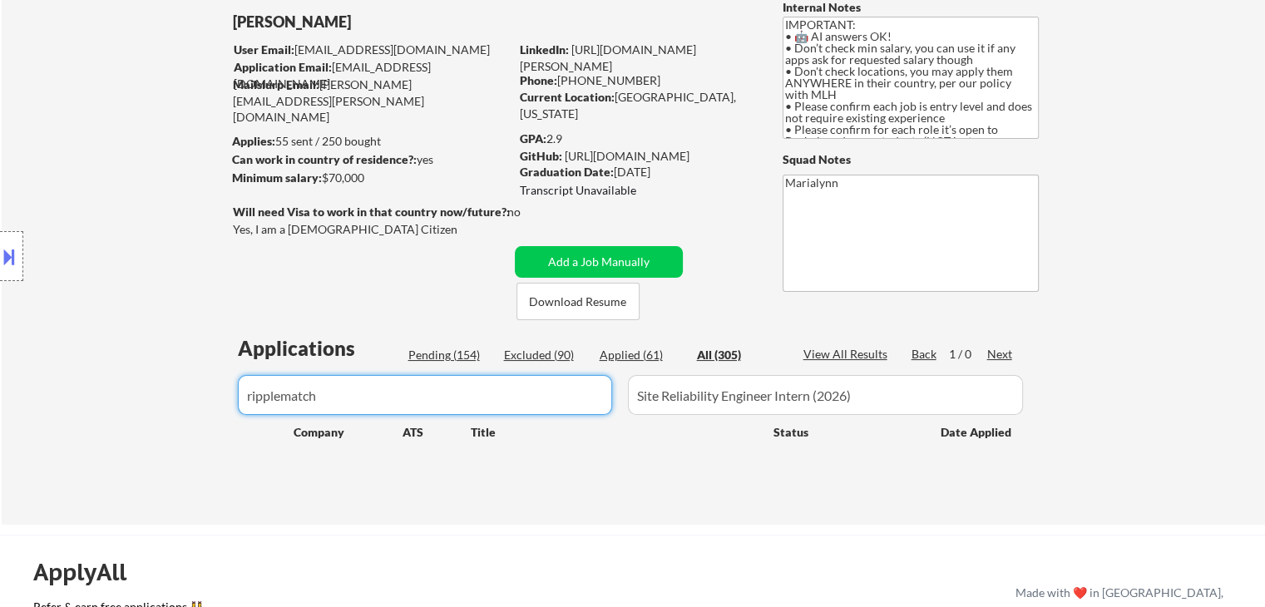
drag, startPoint x: 341, startPoint y: 400, endPoint x: 32, endPoint y: 340, distance: 315.2
click at [32, 340] on body "← Return to /applysquad Mailslurp Inbox Job Search Builder [PERSON_NAME] User E…" at bounding box center [632, 207] width 1265 height 607
paste input "Okta"
type input "okta"
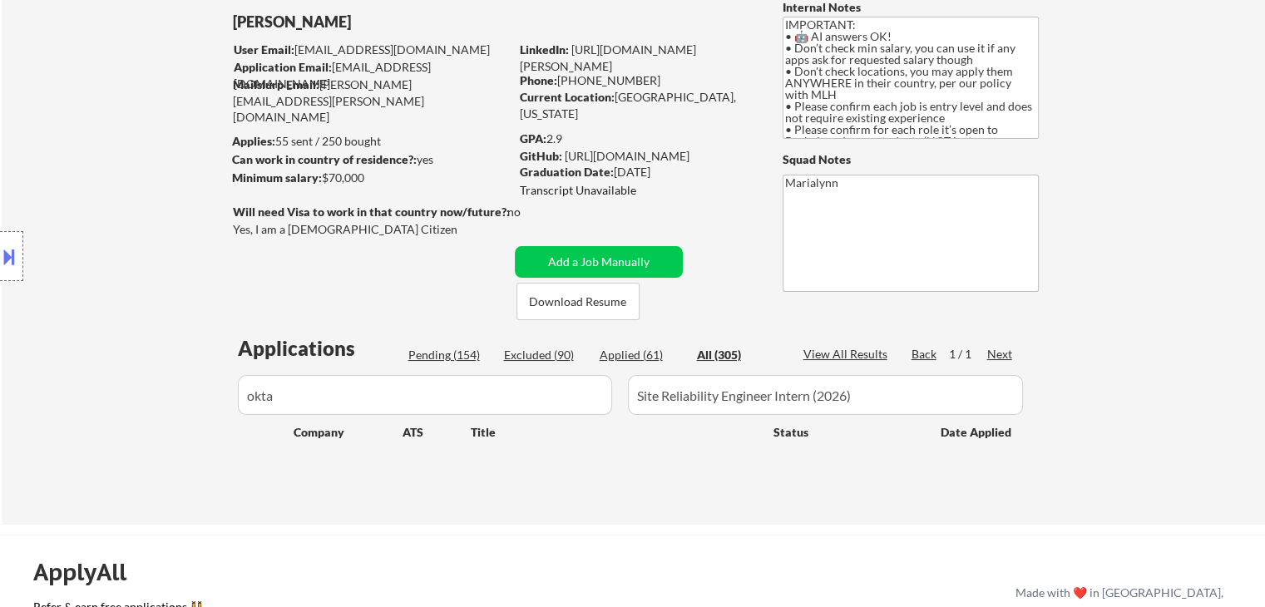
drag, startPoint x: 281, startPoint y: 391, endPoint x: 245, endPoint y: 390, distance: 36.6
click at [245, 390] on div "Location Inclusions: country:[GEOGRAPHIC_DATA]" at bounding box center [149, 256] width 298 height 309
click at [370, 388] on input "input" at bounding box center [425, 395] width 374 height 40
click at [608, 243] on div "← Return to /applysquad Mailslurp Inbox Job Search Builder [PERSON_NAME] User E…" at bounding box center [634, 240] width 830 height 541
click at [599, 260] on button "Add a Job Manually" at bounding box center [599, 262] width 168 height 32
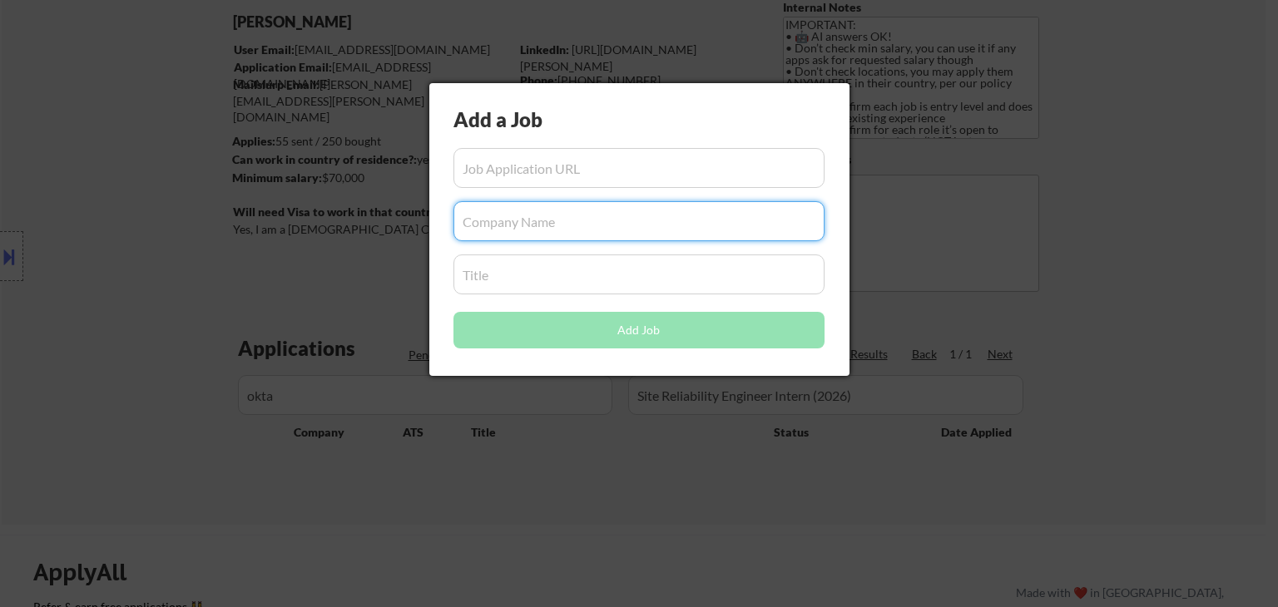
click at [545, 231] on input "input" at bounding box center [638, 221] width 371 height 40
paste input "okta"
type input "okta"
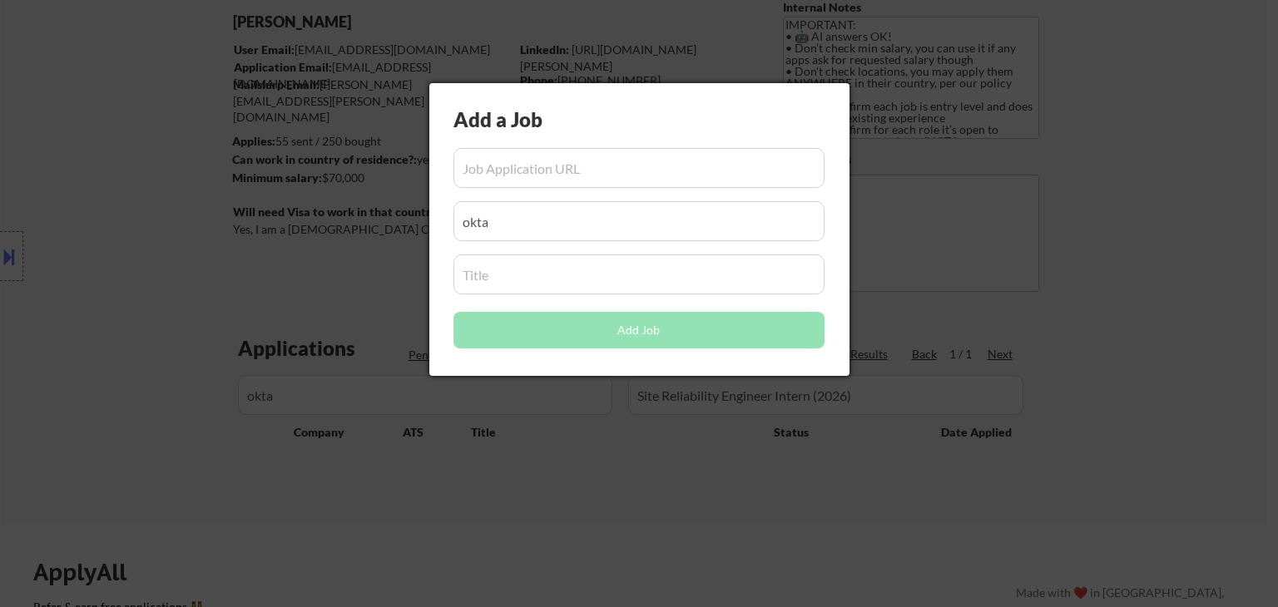
click at [678, 489] on div at bounding box center [639, 303] width 1278 height 607
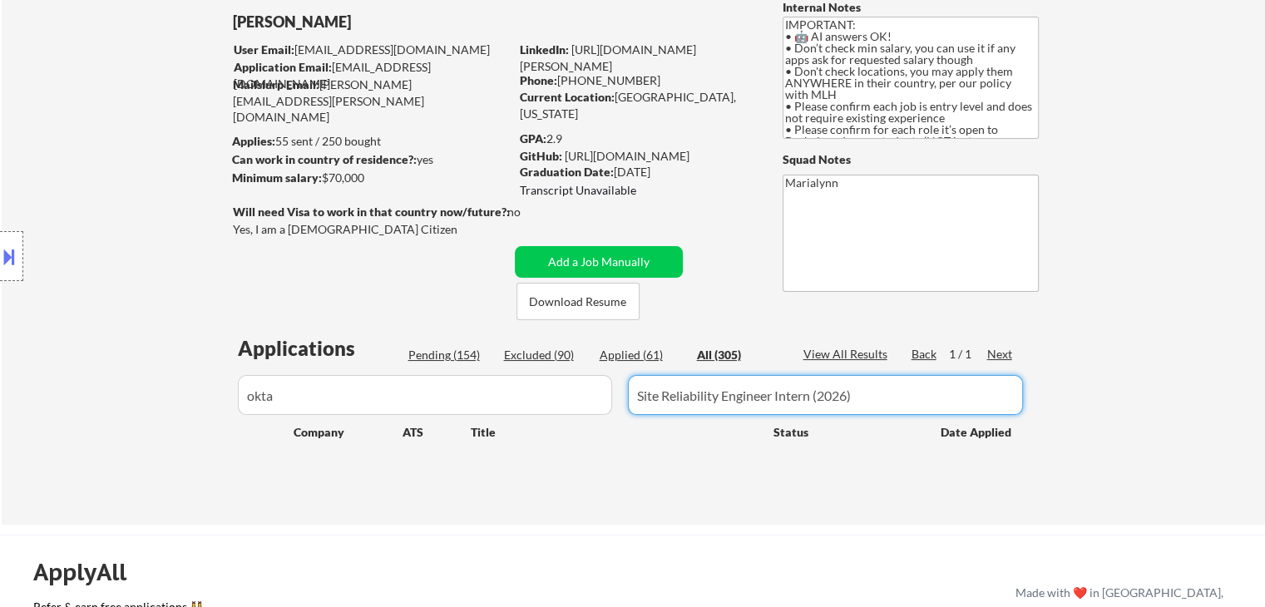
click at [878, 401] on input "input" at bounding box center [825, 395] width 395 height 40
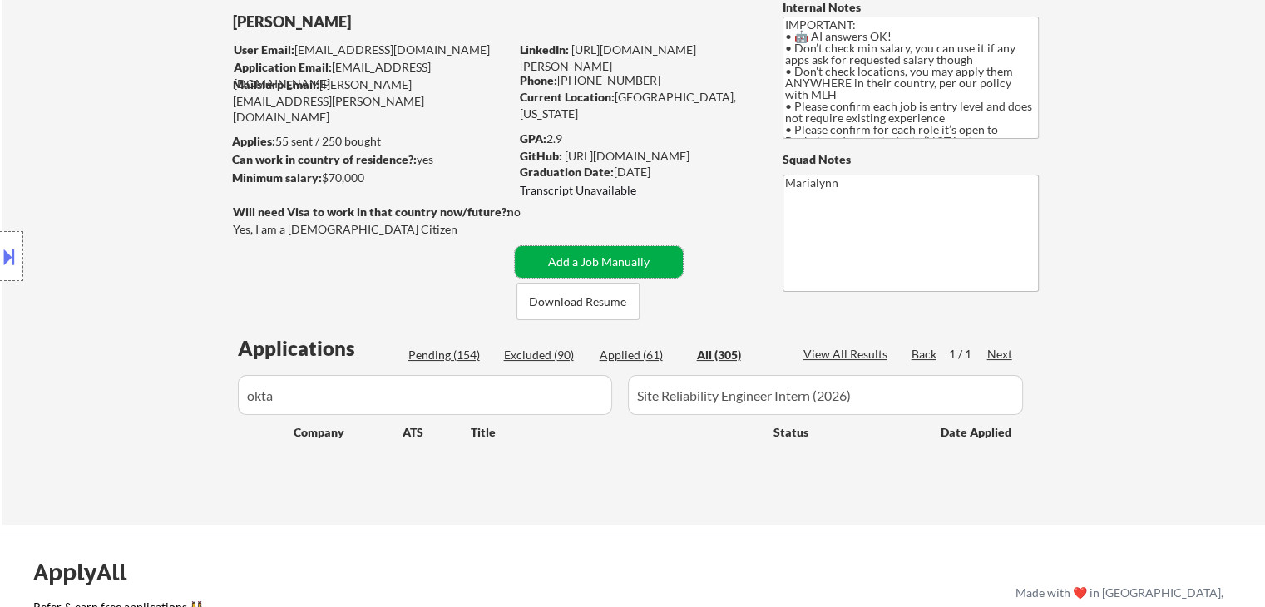
click at [613, 269] on button "Add a Job Manually" at bounding box center [599, 262] width 168 height 32
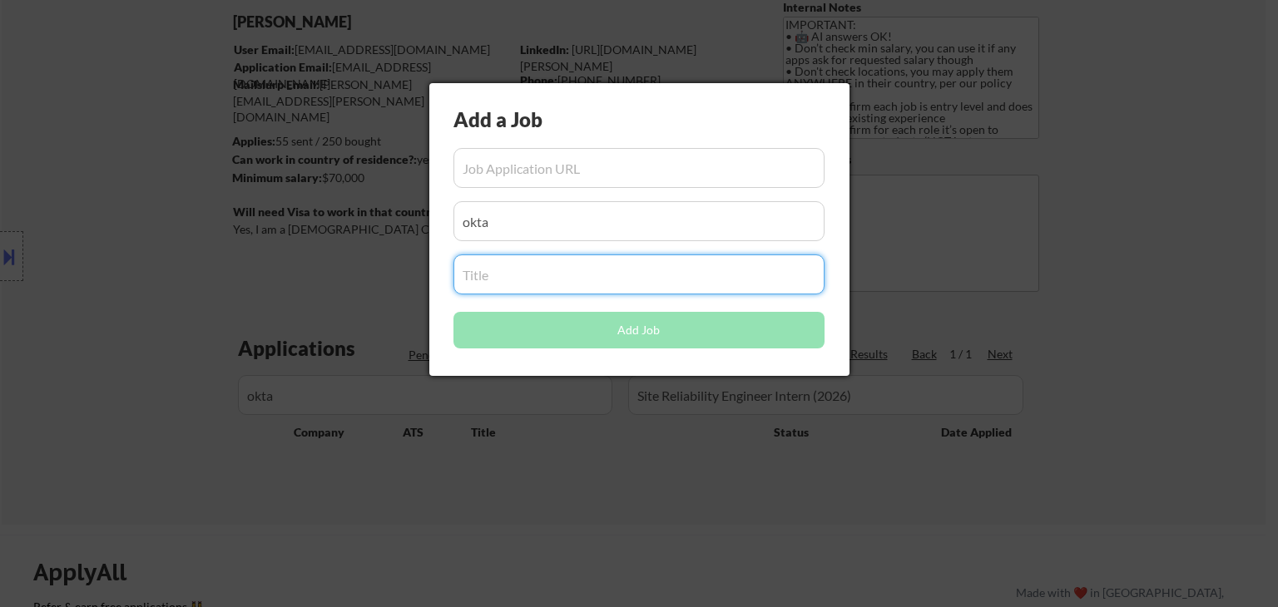
click at [517, 281] on input "input" at bounding box center [638, 275] width 371 height 40
paste input "Site Reliability Engineer Intern (2026) - [GEOGRAPHIC_DATA]"
type input "Site Reliability Engineer Intern (2026) - [GEOGRAPHIC_DATA]"
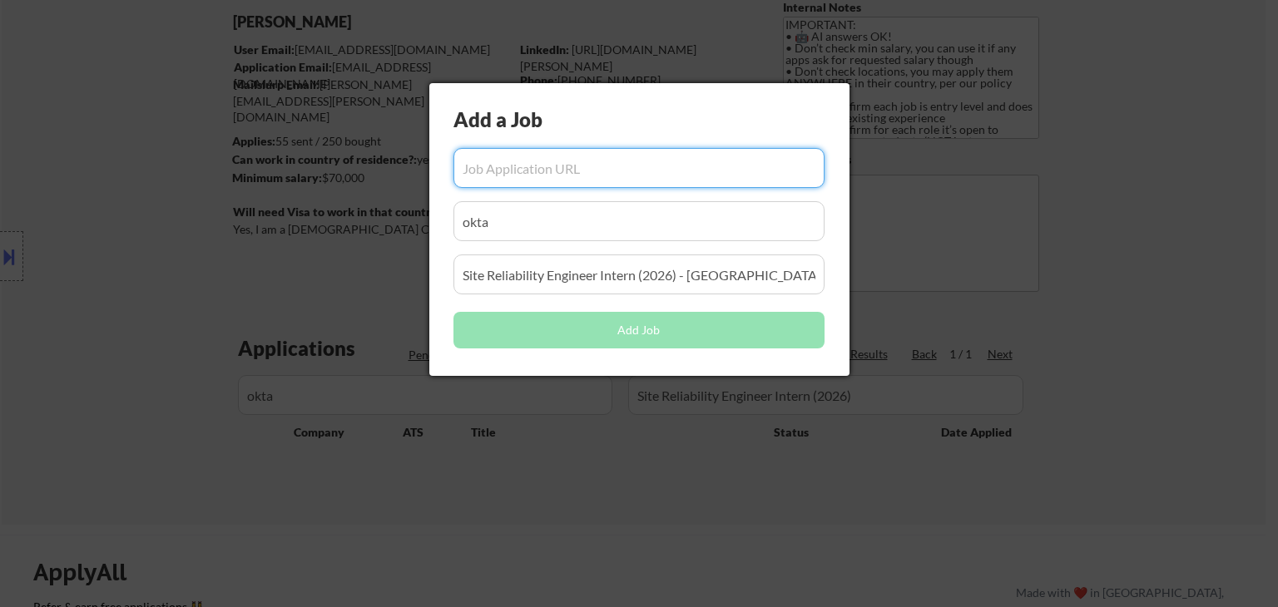
click at [513, 174] on input "input" at bounding box center [638, 168] width 371 height 40
click at [517, 161] on input "input" at bounding box center [638, 168] width 371 height 40
paste input "[URL][DOMAIN_NAME]"
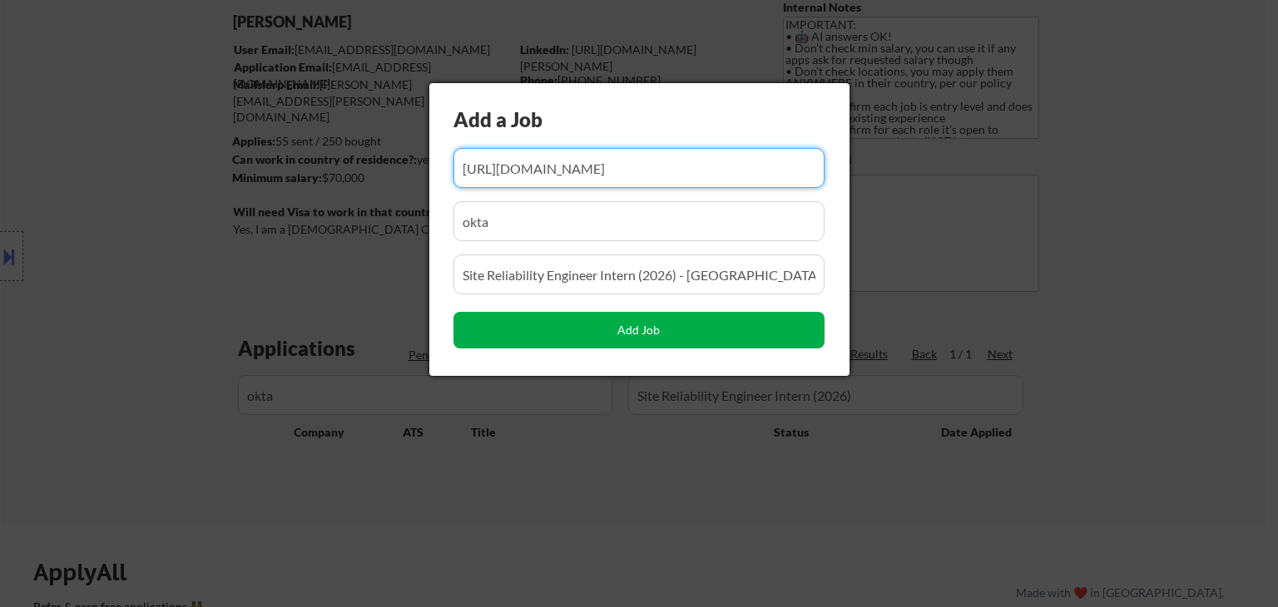
type input "[URL][DOMAIN_NAME]"
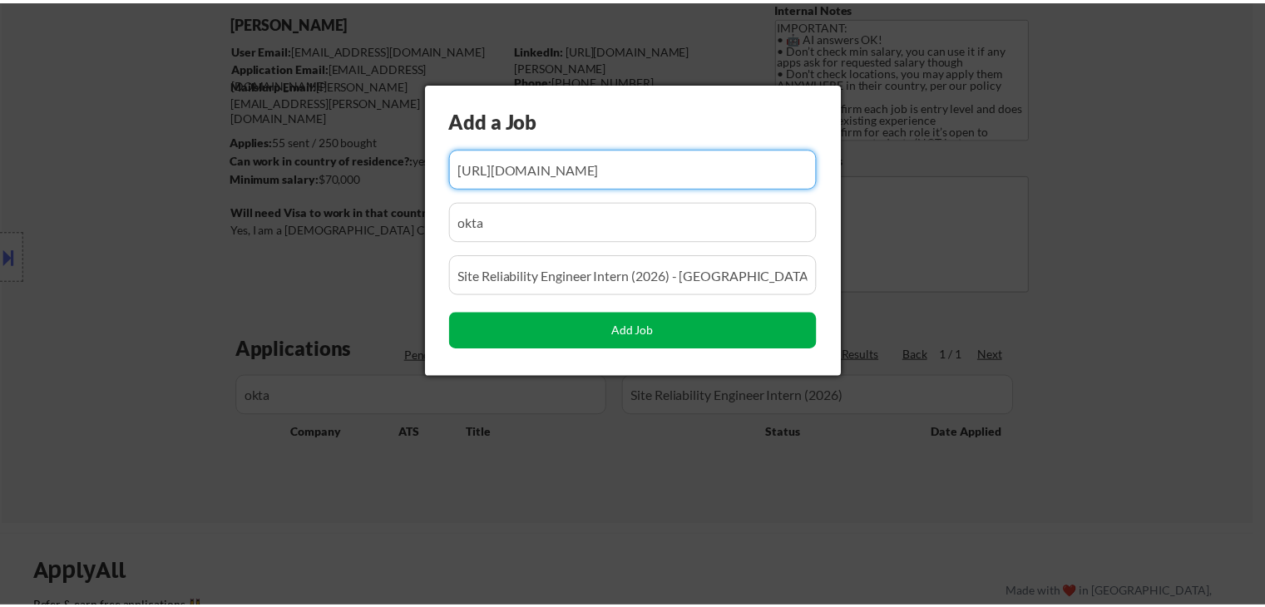
scroll to position [0, 0]
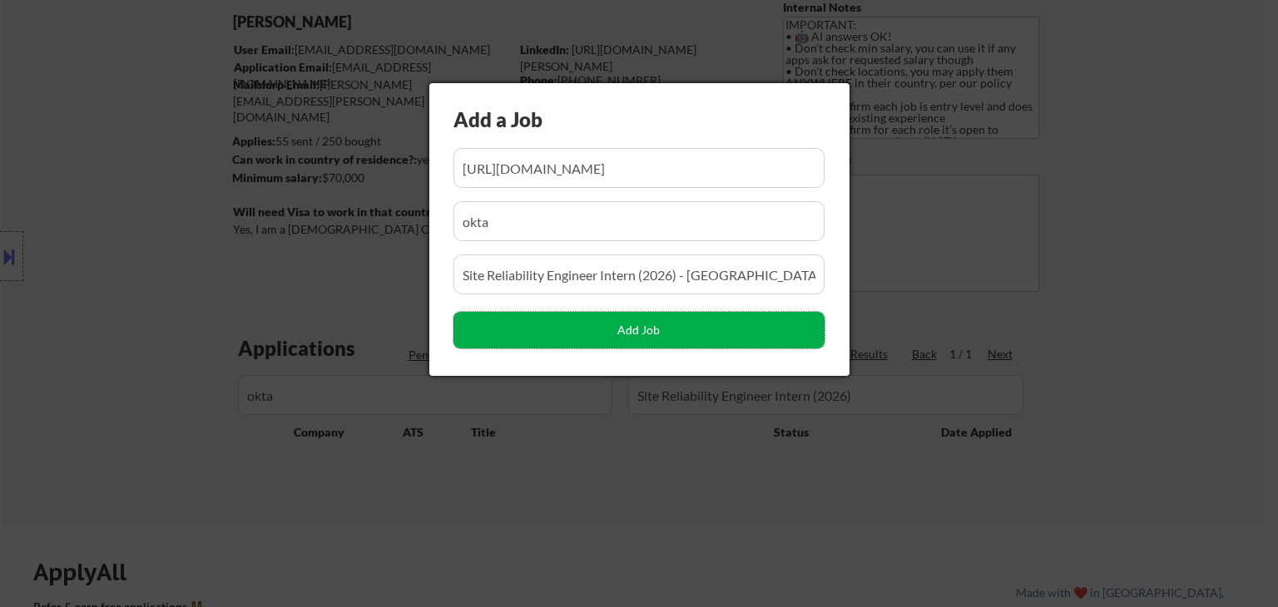
click at [556, 322] on button "Add Job" at bounding box center [638, 330] width 371 height 37
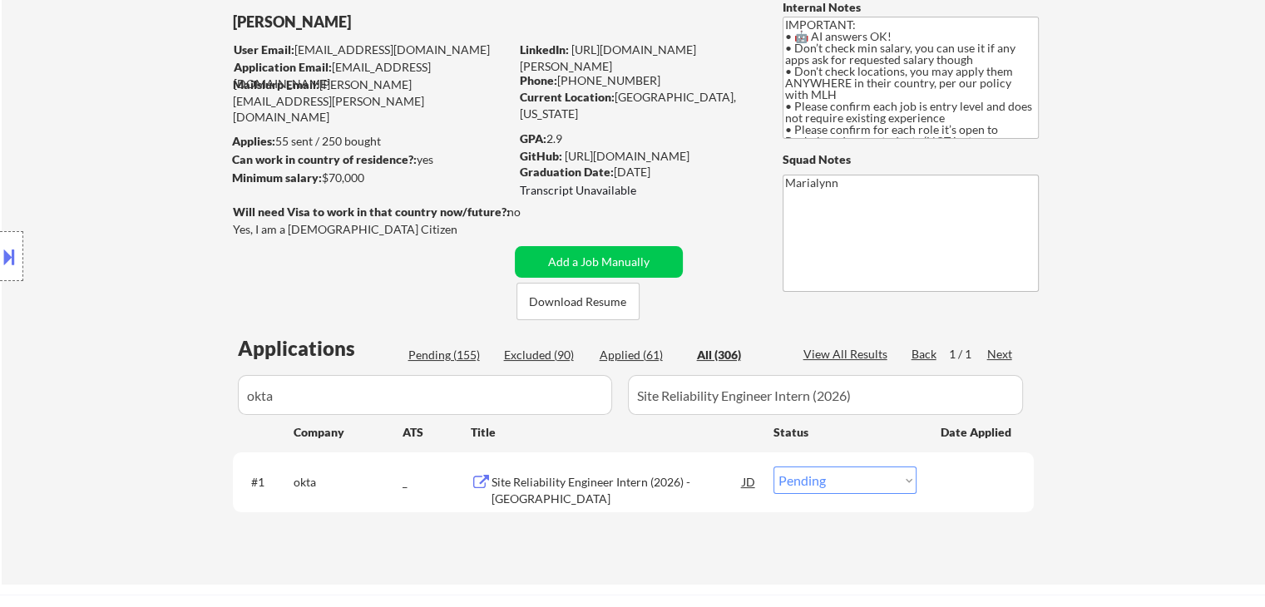
click at [629, 432] on div "Title" at bounding box center [614, 432] width 287 height 17
click at [791, 472] on select "Choose an option... Pending Applied Excluded (Questions) Excluded (Expired) Exc…" at bounding box center [845, 480] width 143 height 27
select select ""applied""
click at [774, 467] on select "Choose an option... Pending Applied Excluded (Questions) Excluded (Expired) Exc…" at bounding box center [845, 480] width 143 height 27
click at [662, 353] on div "Applied (61)" at bounding box center [641, 355] width 83 height 17
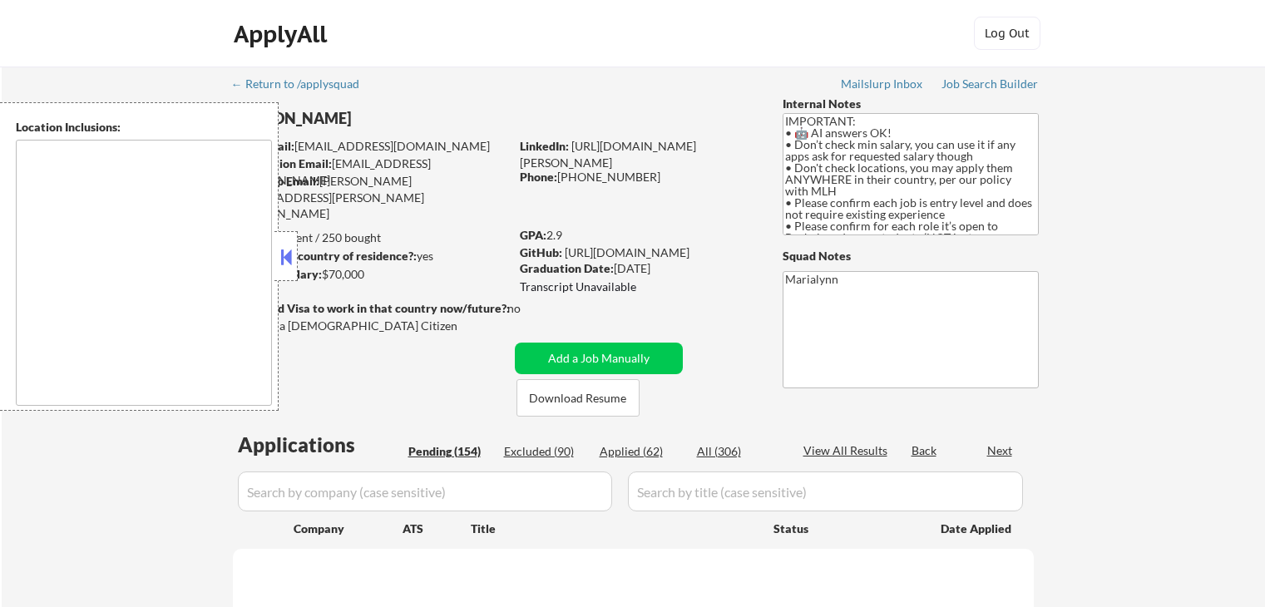
scroll to position [163, 0]
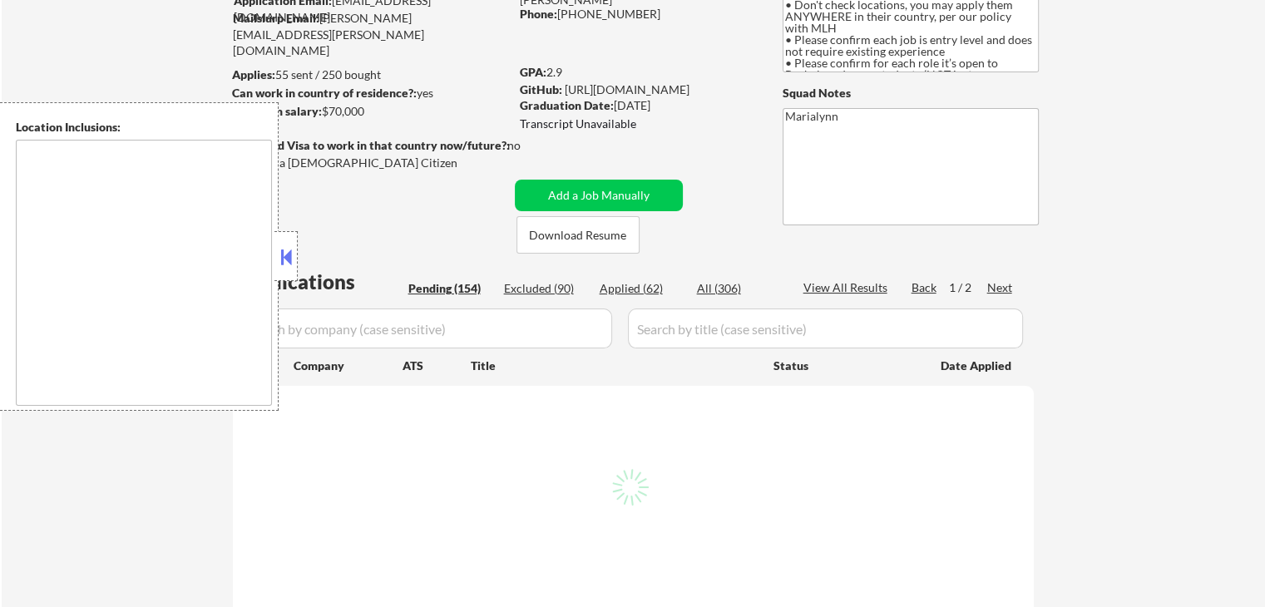
type textarea "country:[GEOGRAPHIC_DATA]"
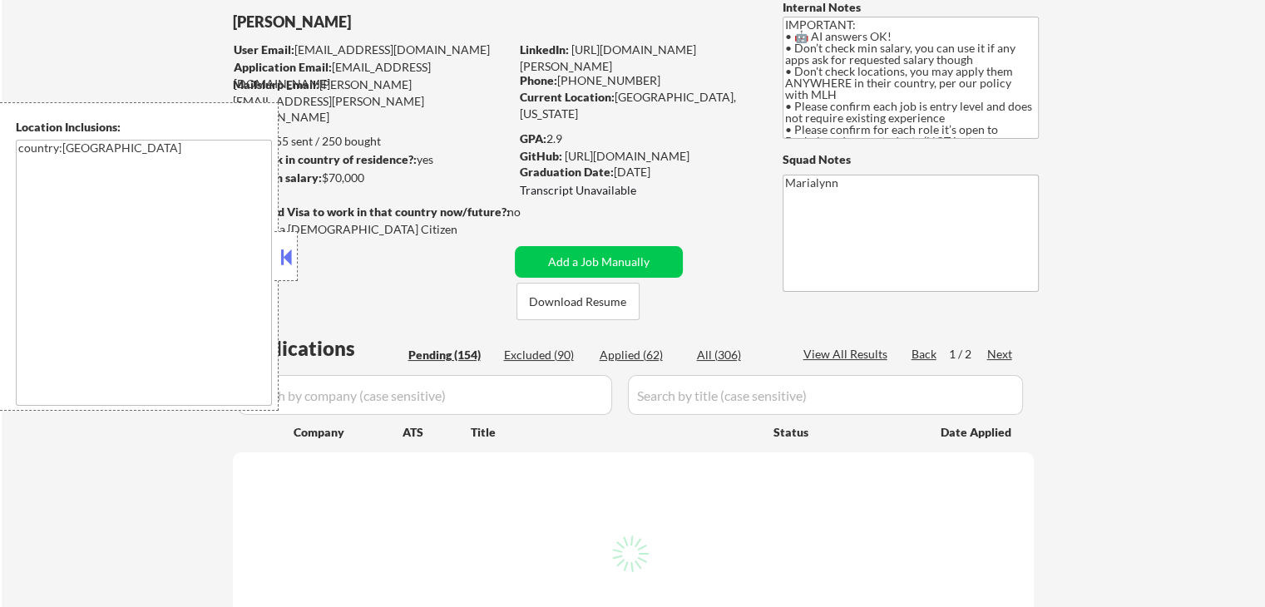
click at [289, 261] on button at bounding box center [286, 257] width 18 height 25
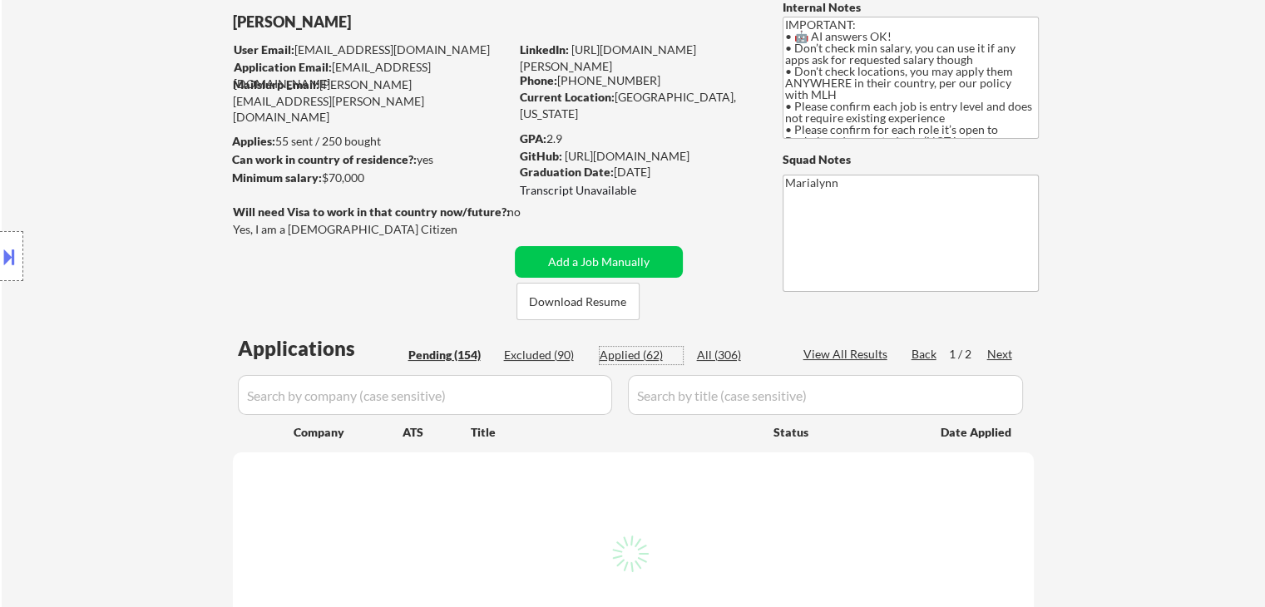
click at [635, 357] on div "Applied (62)" at bounding box center [641, 355] width 83 height 17
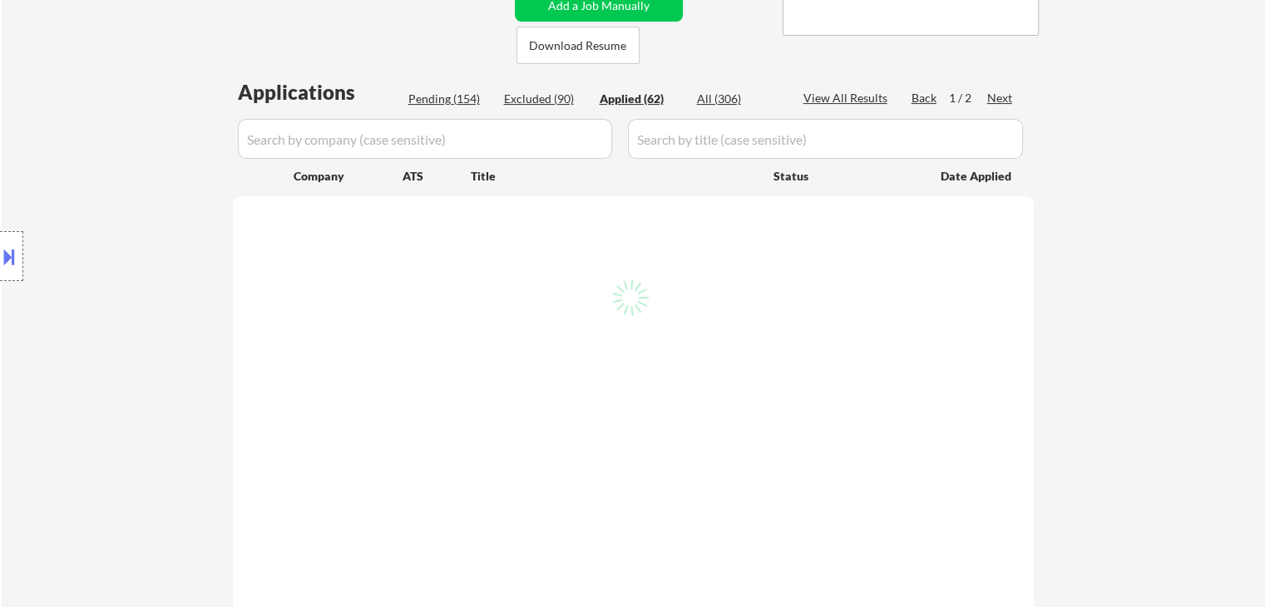
scroll to position [353, 0]
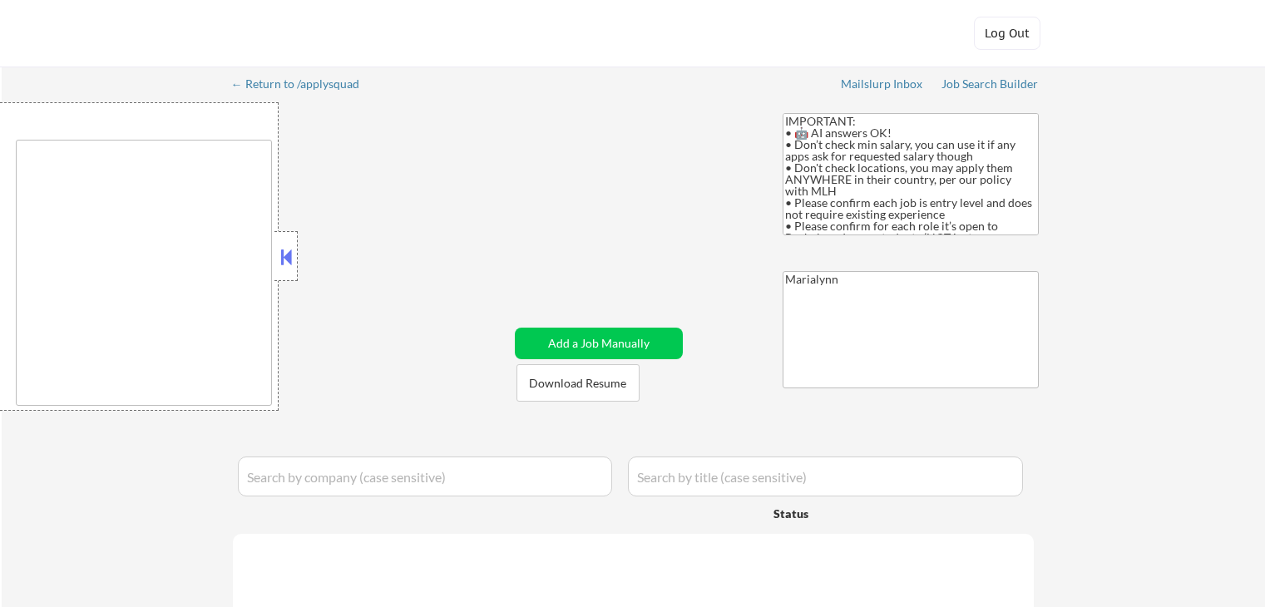
type textarea "country:[GEOGRAPHIC_DATA]"
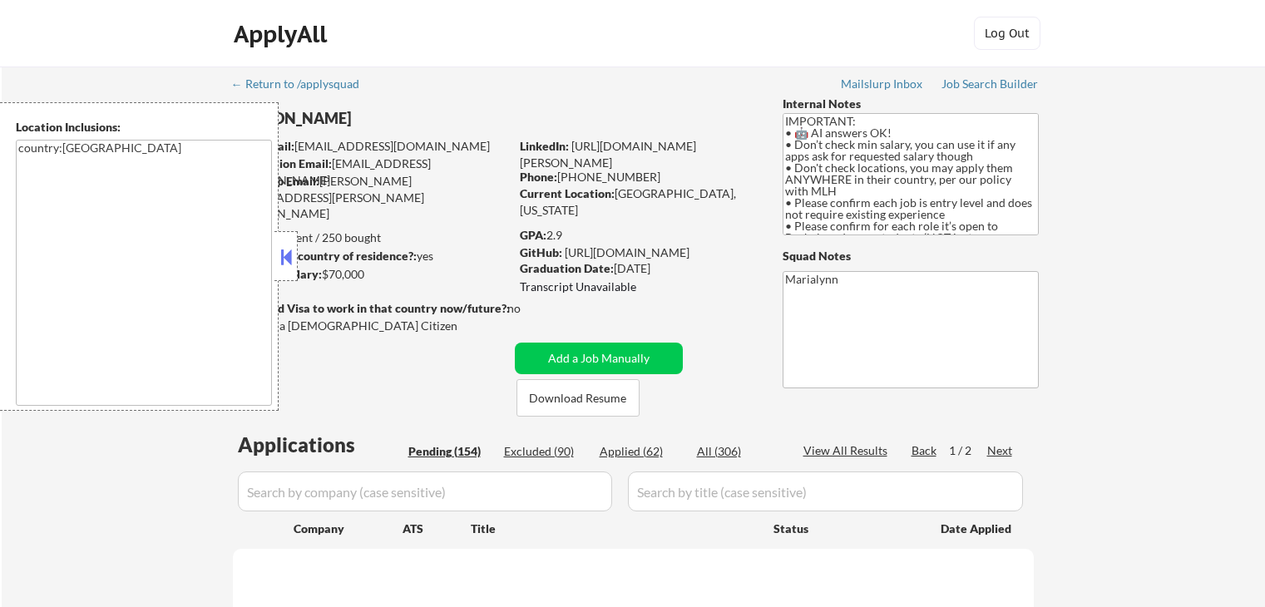
scroll to position [353, 0]
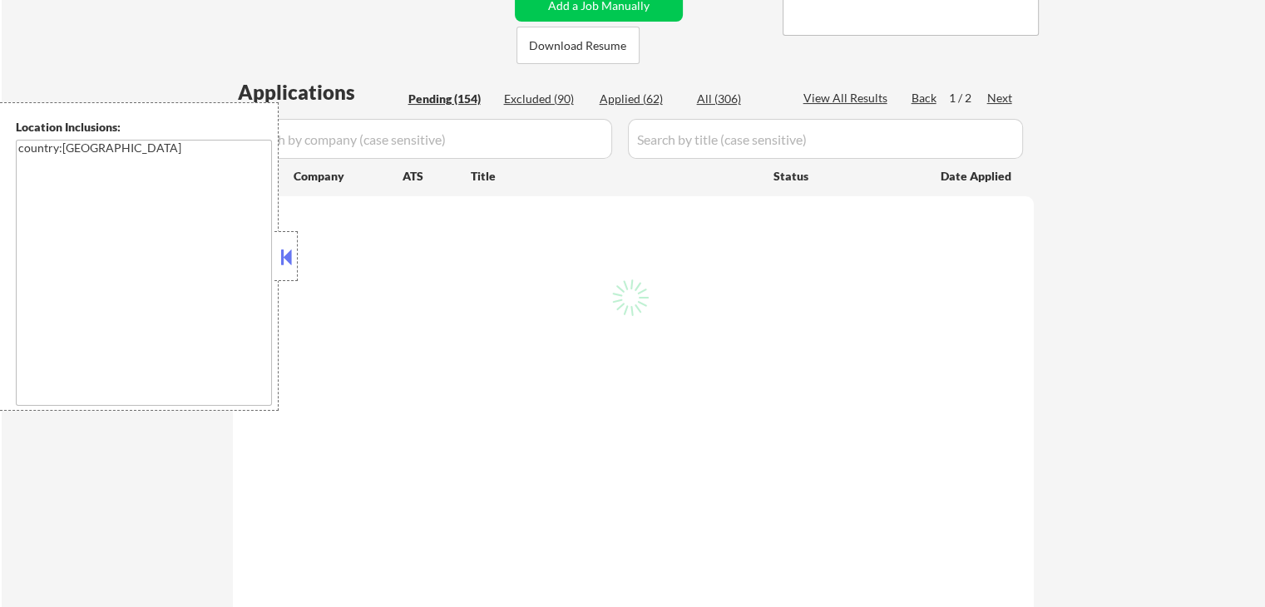
click at [711, 147] on input "input" at bounding box center [825, 139] width 395 height 40
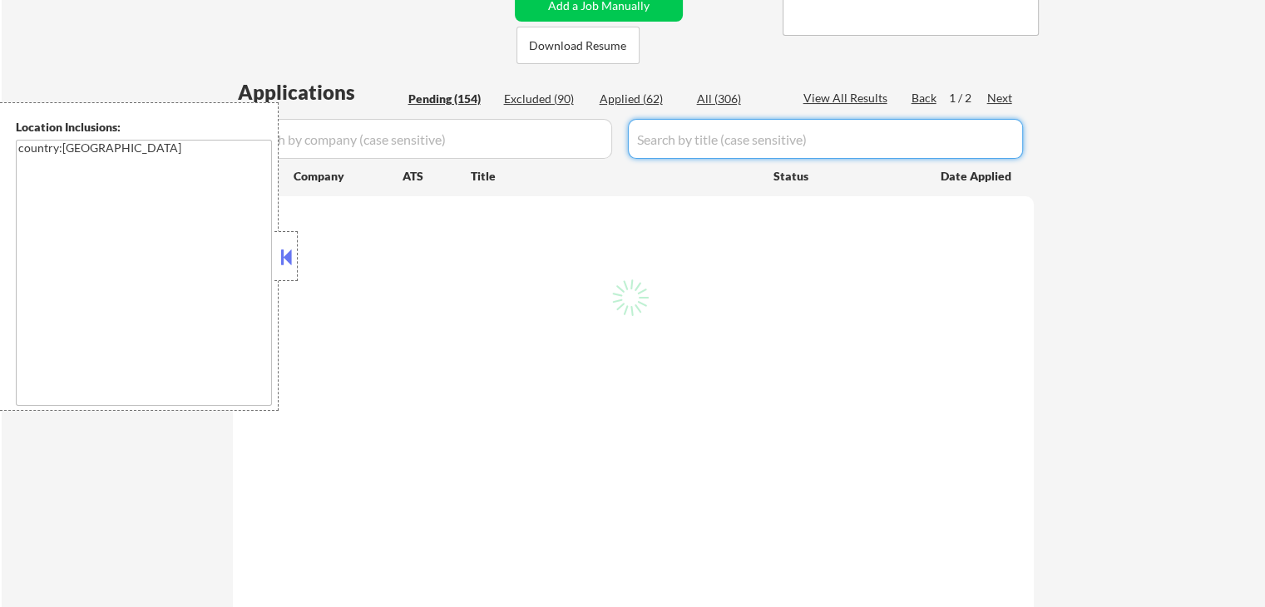
paste input "Software Engineer Intern (Summer 2026) - Austin"
type input "Software Engineer Intern (Summer 2026) - Austin"
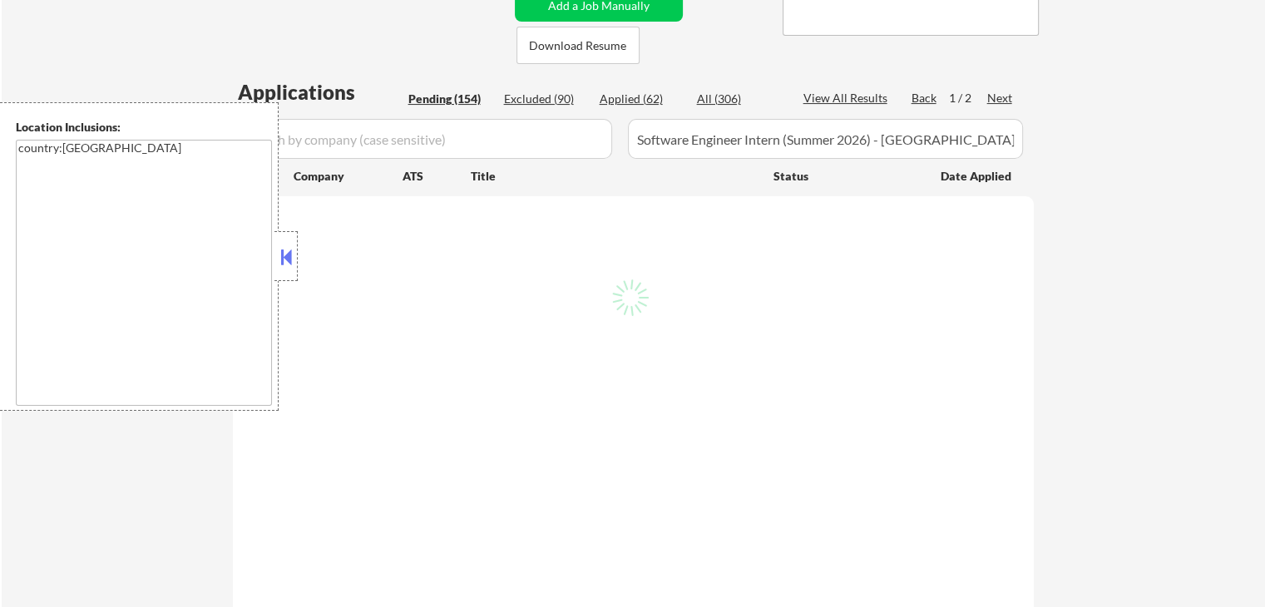
click at [280, 254] on button at bounding box center [286, 257] width 18 height 25
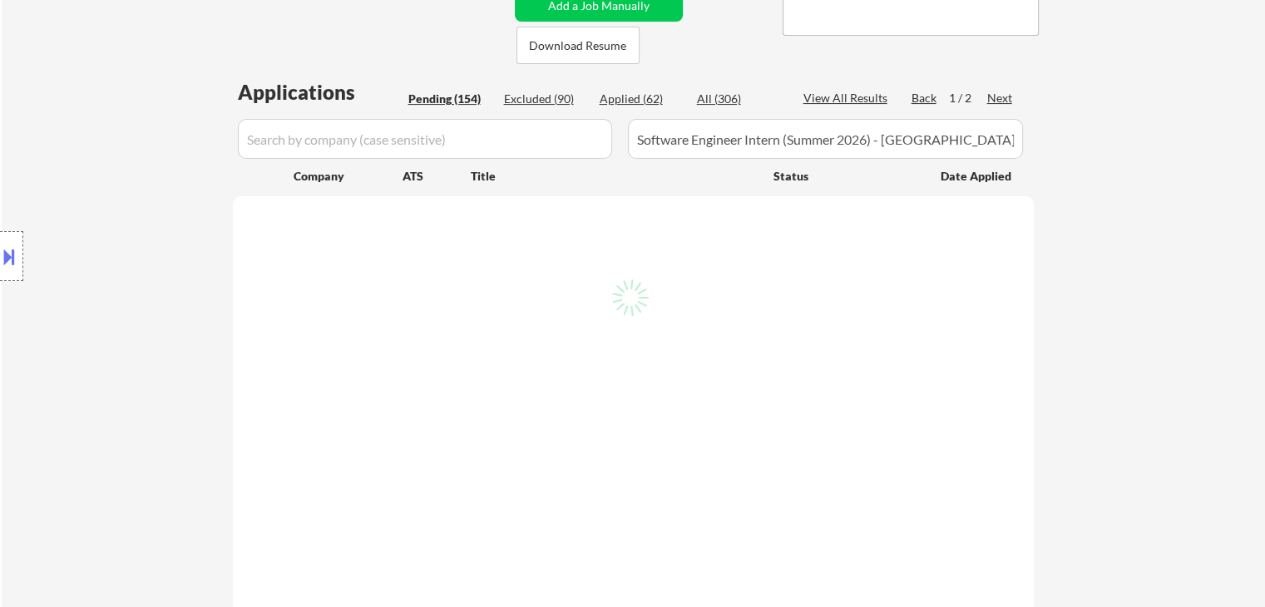
click at [712, 90] on div "Applications Pending (154) Excluded (90) Applied (62) All (306) View All Result…" at bounding box center [633, 608] width 801 height 1061
click at [714, 96] on div "All (306)" at bounding box center [738, 99] width 83 height 17
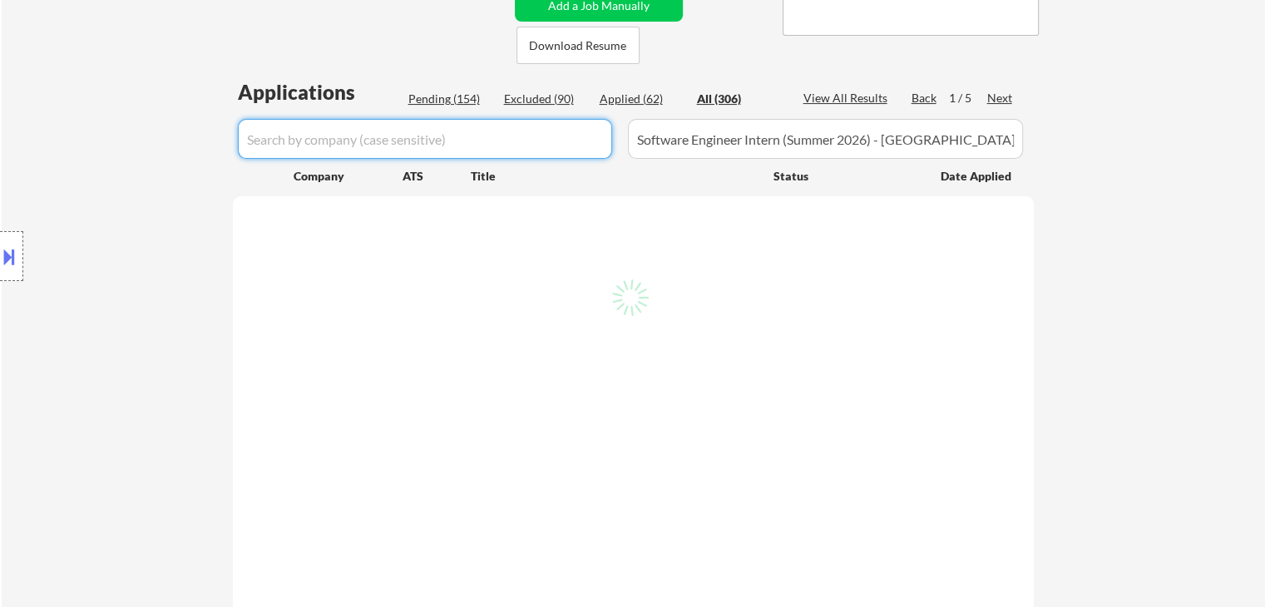
click at [298, 146] on input "input" at bounding box center [425, 139] width 374 height 40
paste input "cloudflare"
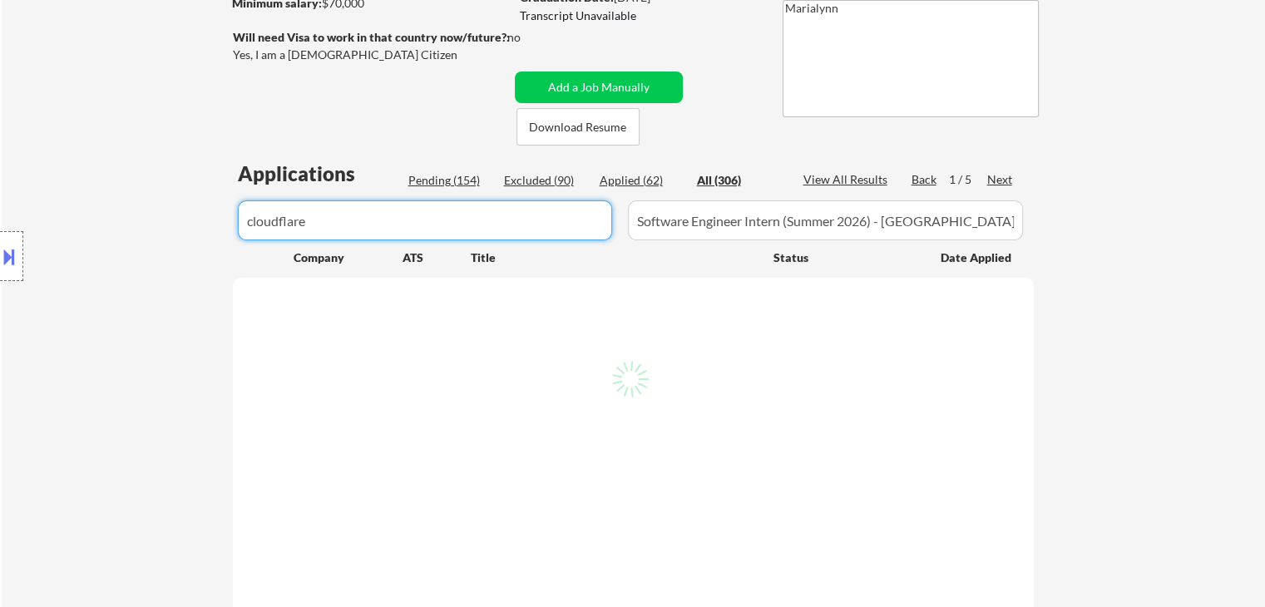
scroll to position [260, 0]
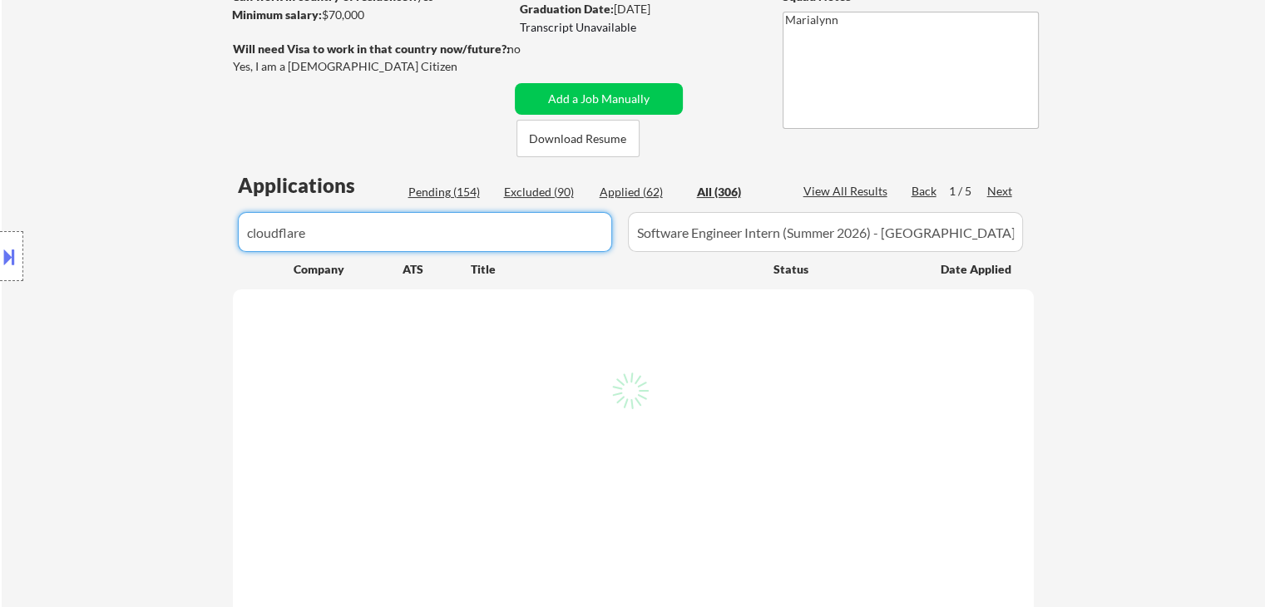
type input "cloudflare"
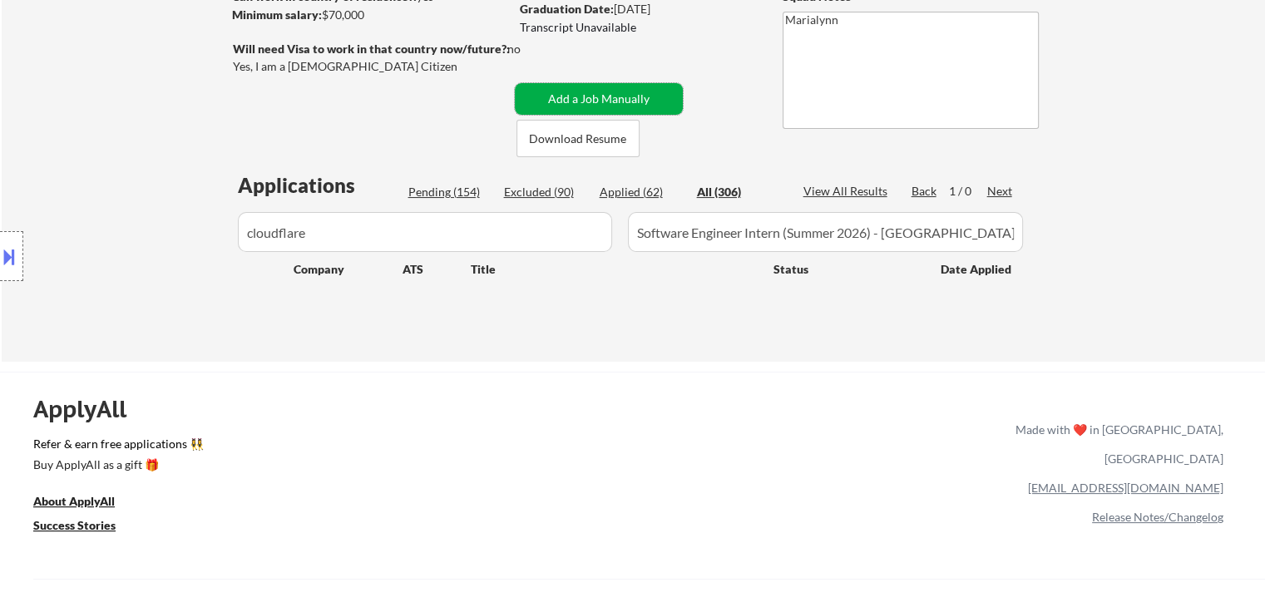
click at [622, 94] on button "Add a Job Manually" at bounding box center [599, 99] width 168 height 32
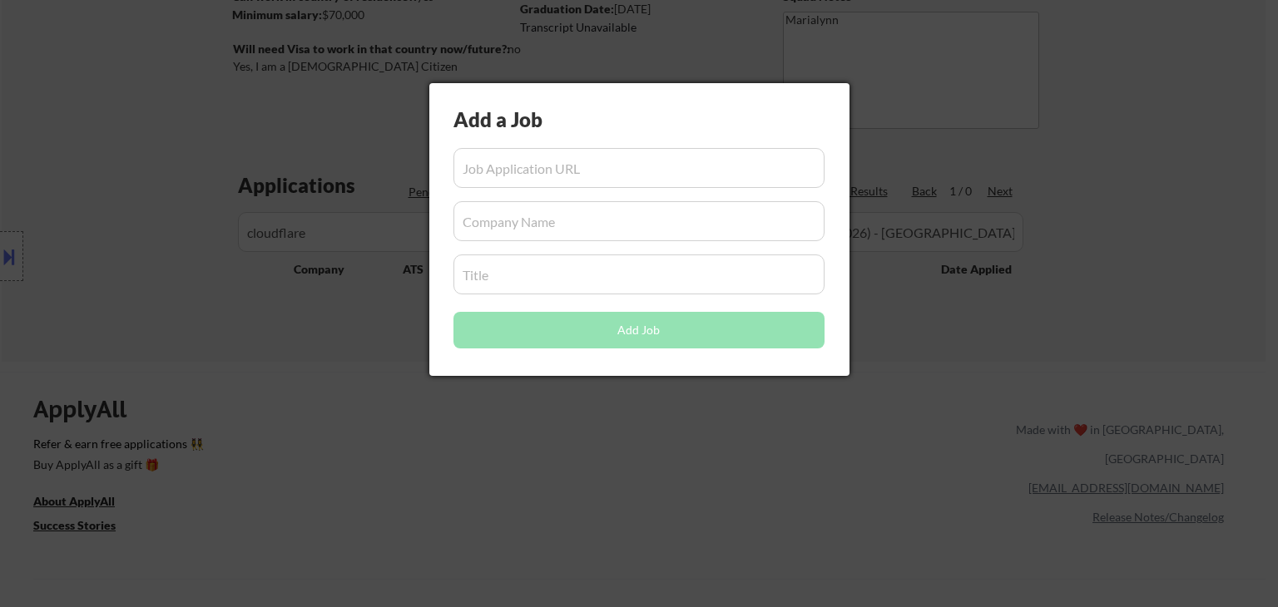
click at [373, 353] on div at bounding box center [639, 303] width 1278 height 607
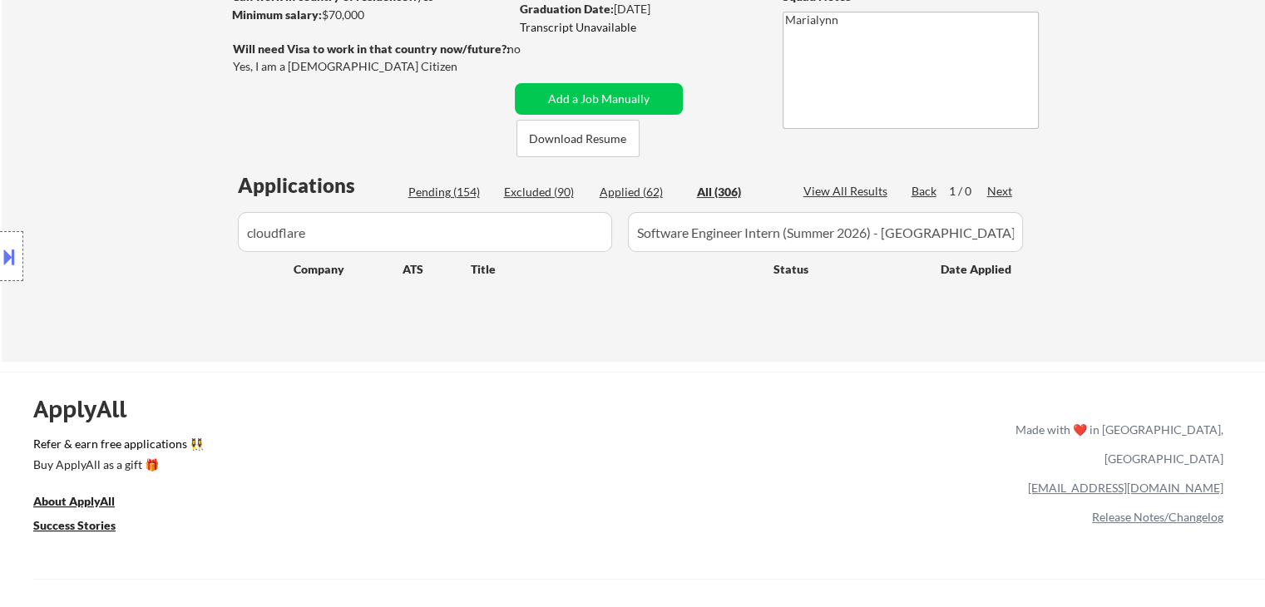
click at [626, 185] on div "Applied (62)" at bounding box center [641, 192] width 83 height 17
click at [706, 197] on div "All (306)" at bounding box center [738, 192] width 83 height 17
